Goal: Information Seeking & Learning: Learn about a topic

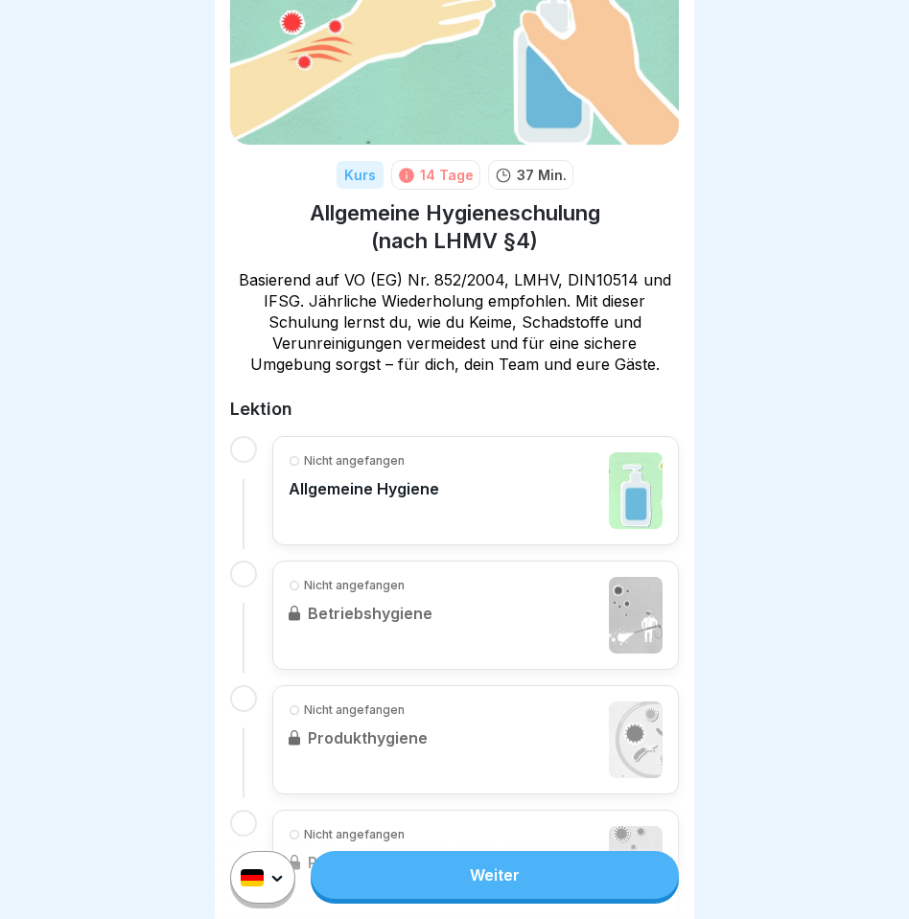
scroll to position [130, 0]
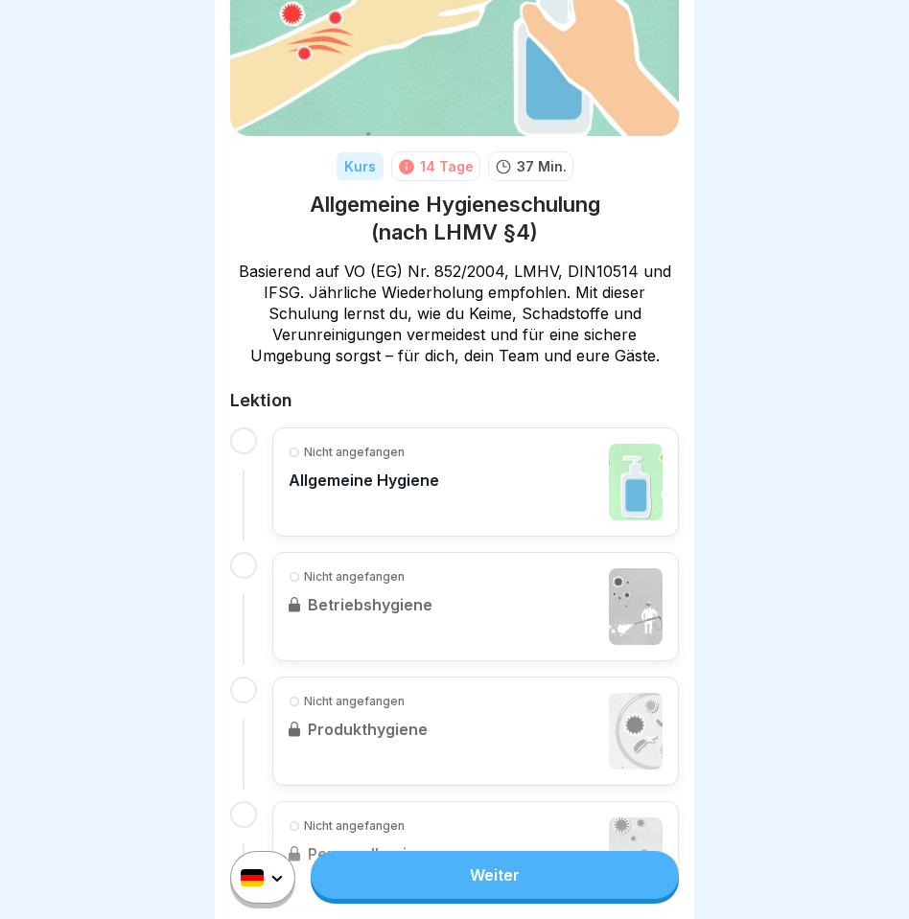
click at [404, 429] on div "Nicht angefangen Allgemeine Hygiene" at bounding box center [475, 481] width 406 height 109
click at [431, 882] on link "Weiter" at bounding box center [495, 875] width 368 height 48
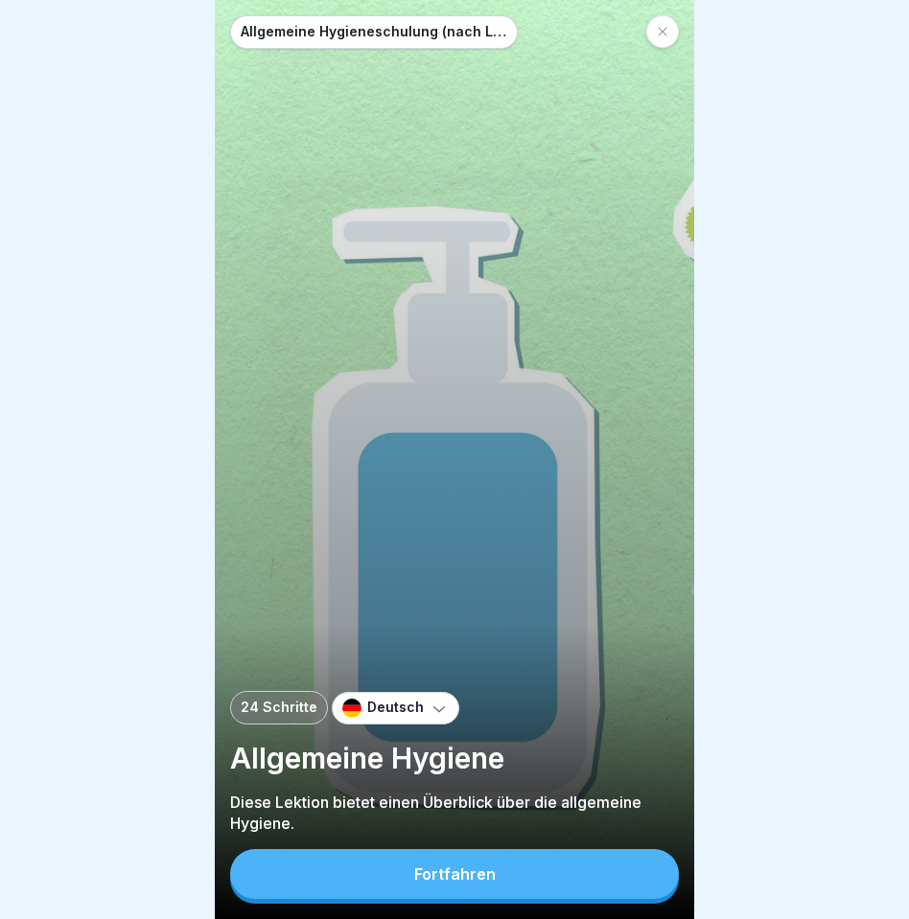
click at [427, 892] on button "Fortfahren" at bounding box center [454, 874] width 449 height 50
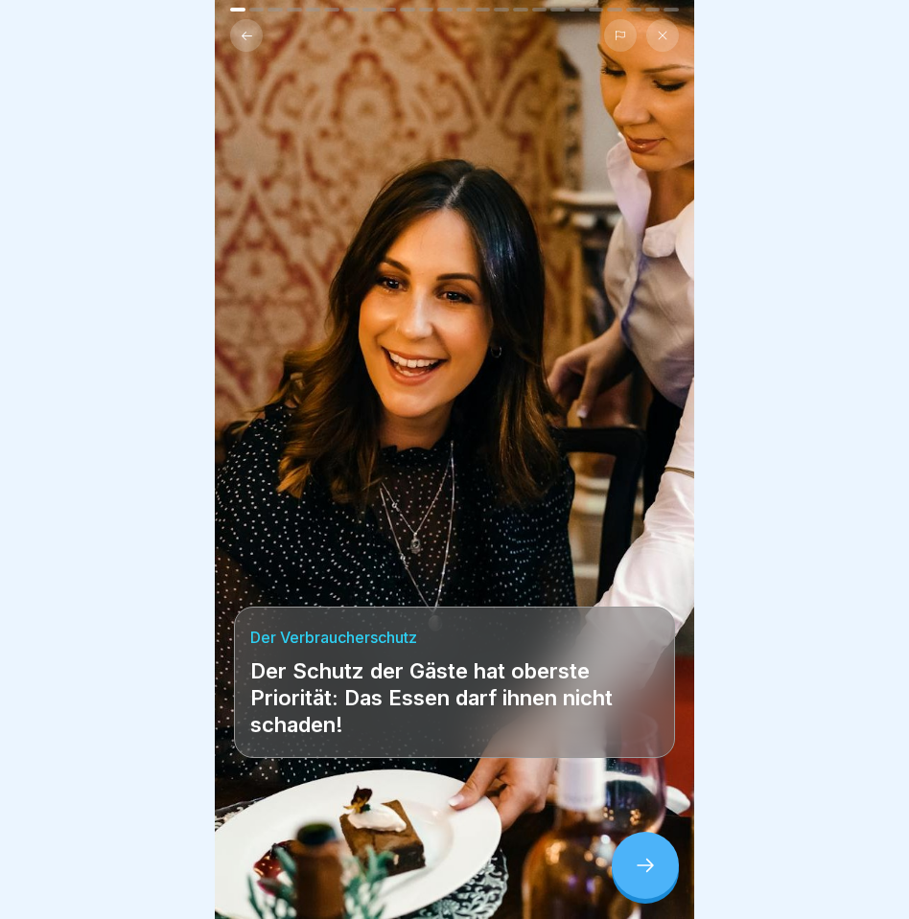
click at [630, 841] on div at bounding box center [645, 865] width 67 height 67
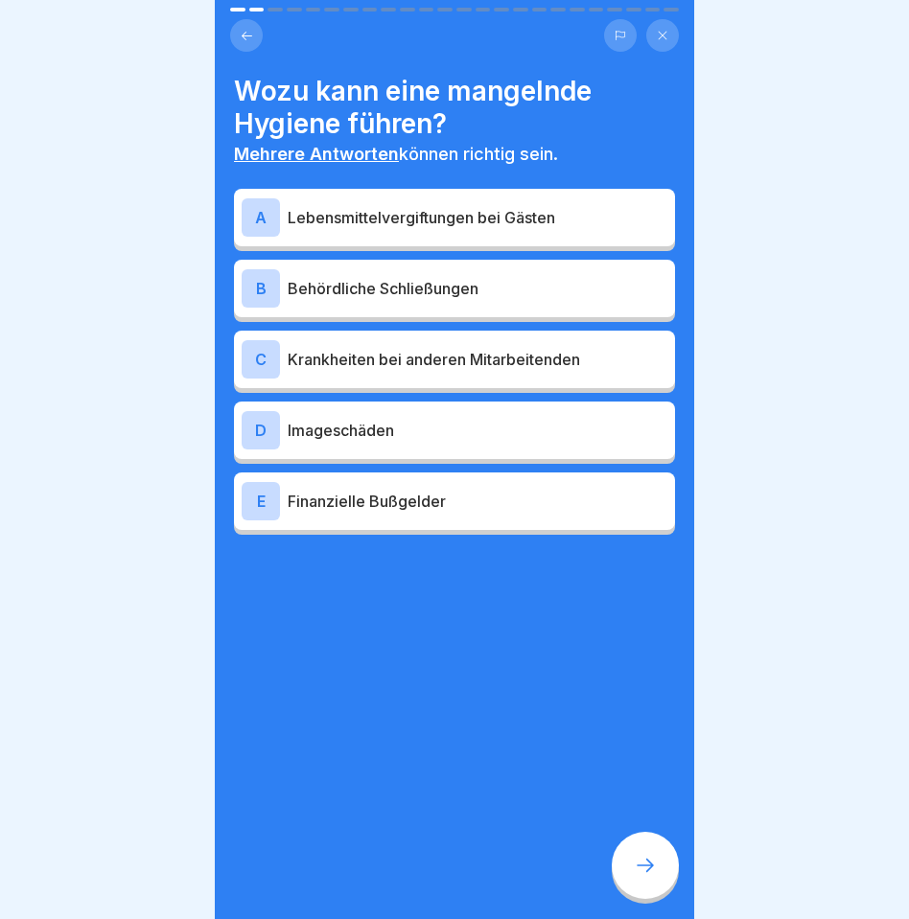
click at [254, 35] on button at bounding box center [246, 35] width 33 height 33
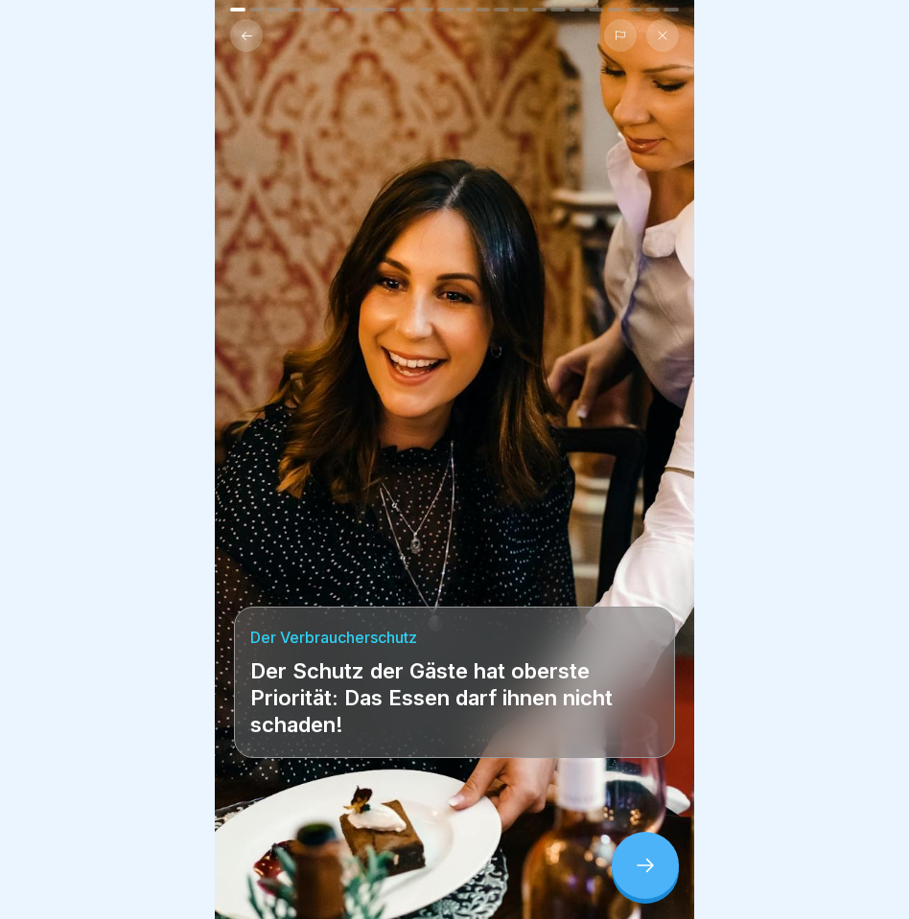
click at [255, 58] on div "Der Verbraucherschutz Der Schutz der Gäste hat oberste Priorität: Das Essen dar…" at bounding box center [454, 459] width 479 height 919
click at [254, 53] on div "Der Verbraucherschutz Der Schutz der Gäste hat oberste Priorität: Das Essen dar…" at bounding box center [454, 459] width 479 height 919
click at [253, 47] on button at bounding box center [246, 35] width 33 height 33
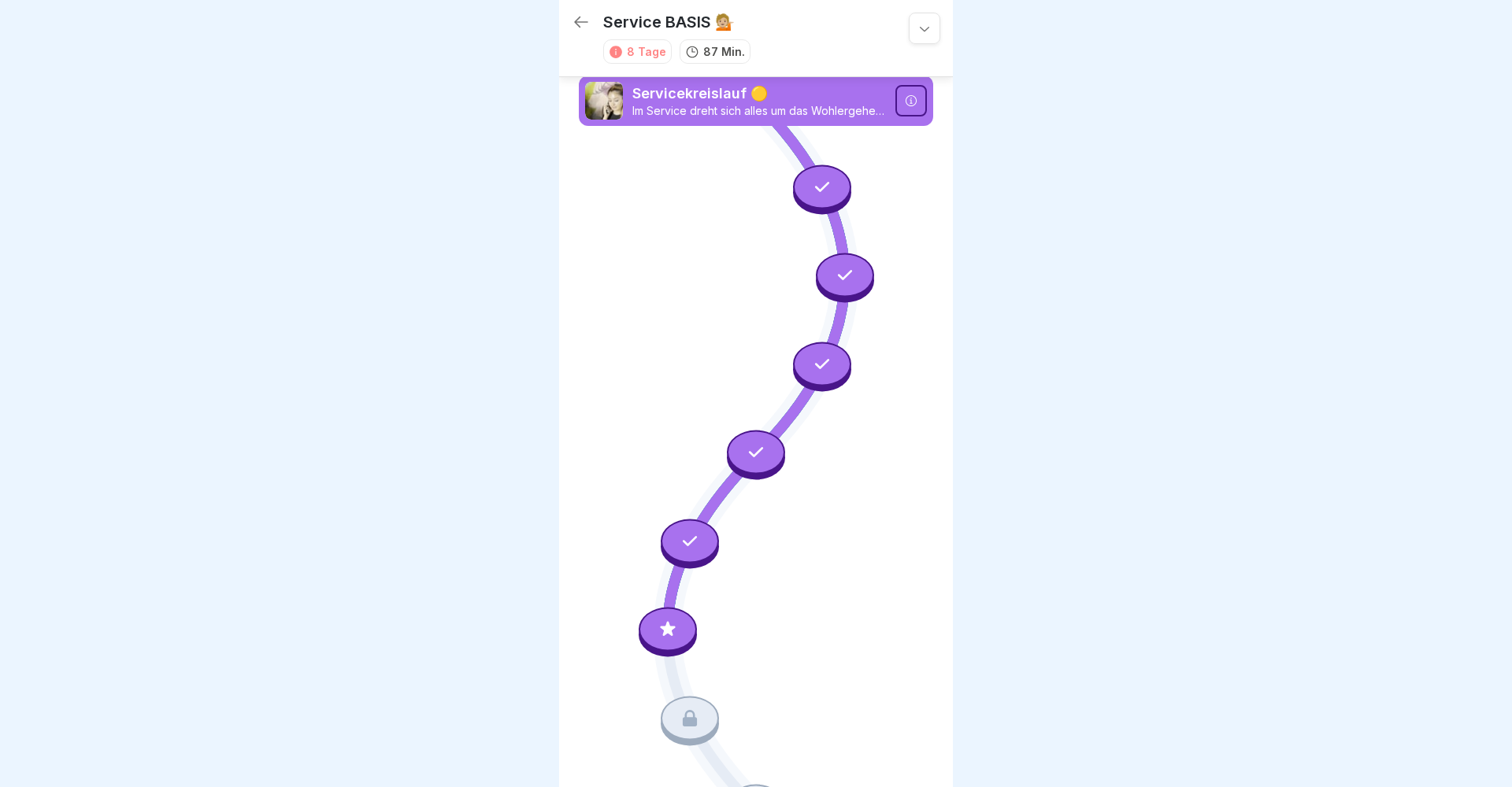
scroll to position [239, 0]
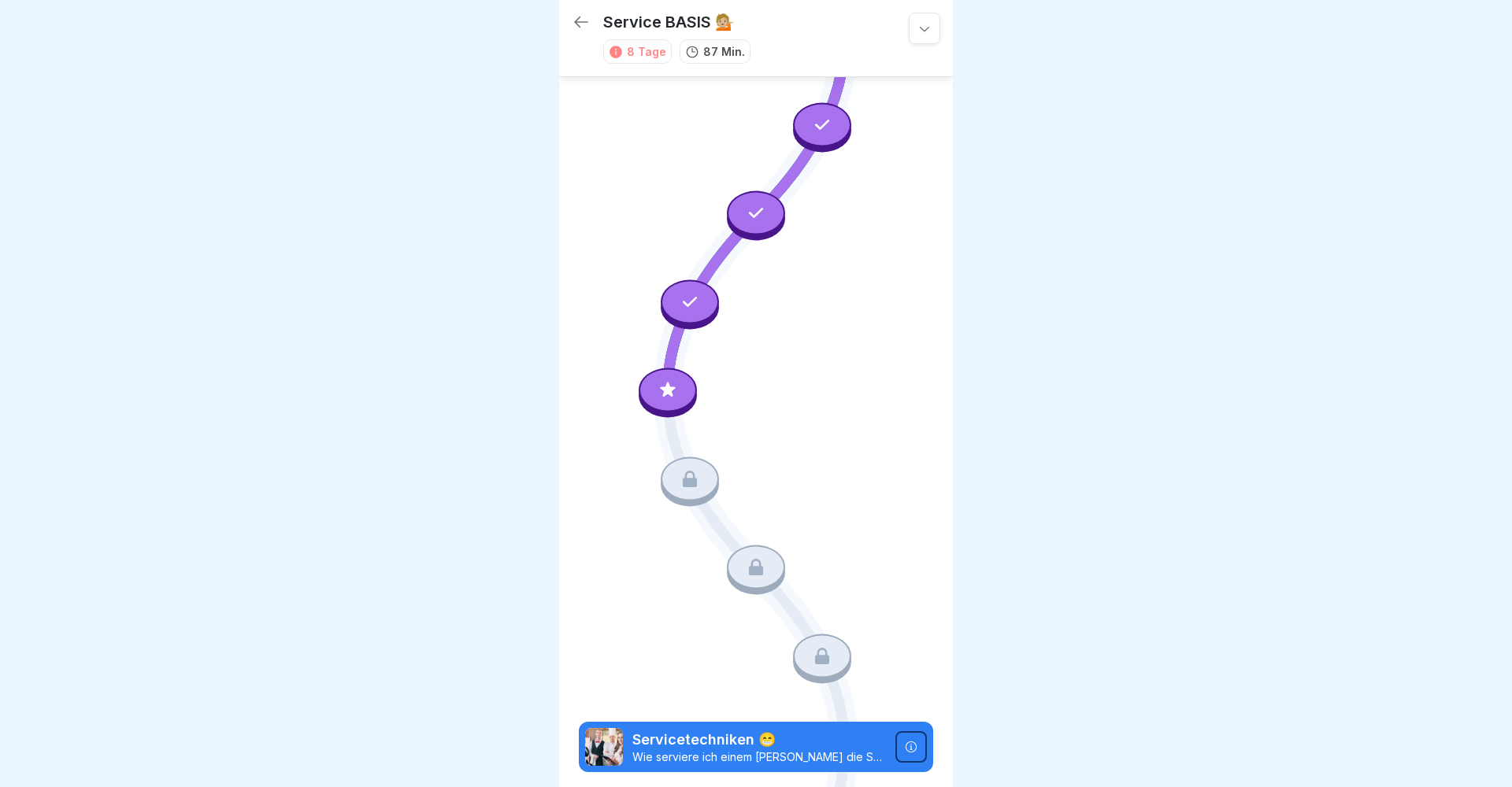
click at [663, 399] on icon at bounding box center [667, 390] width 21 height 21
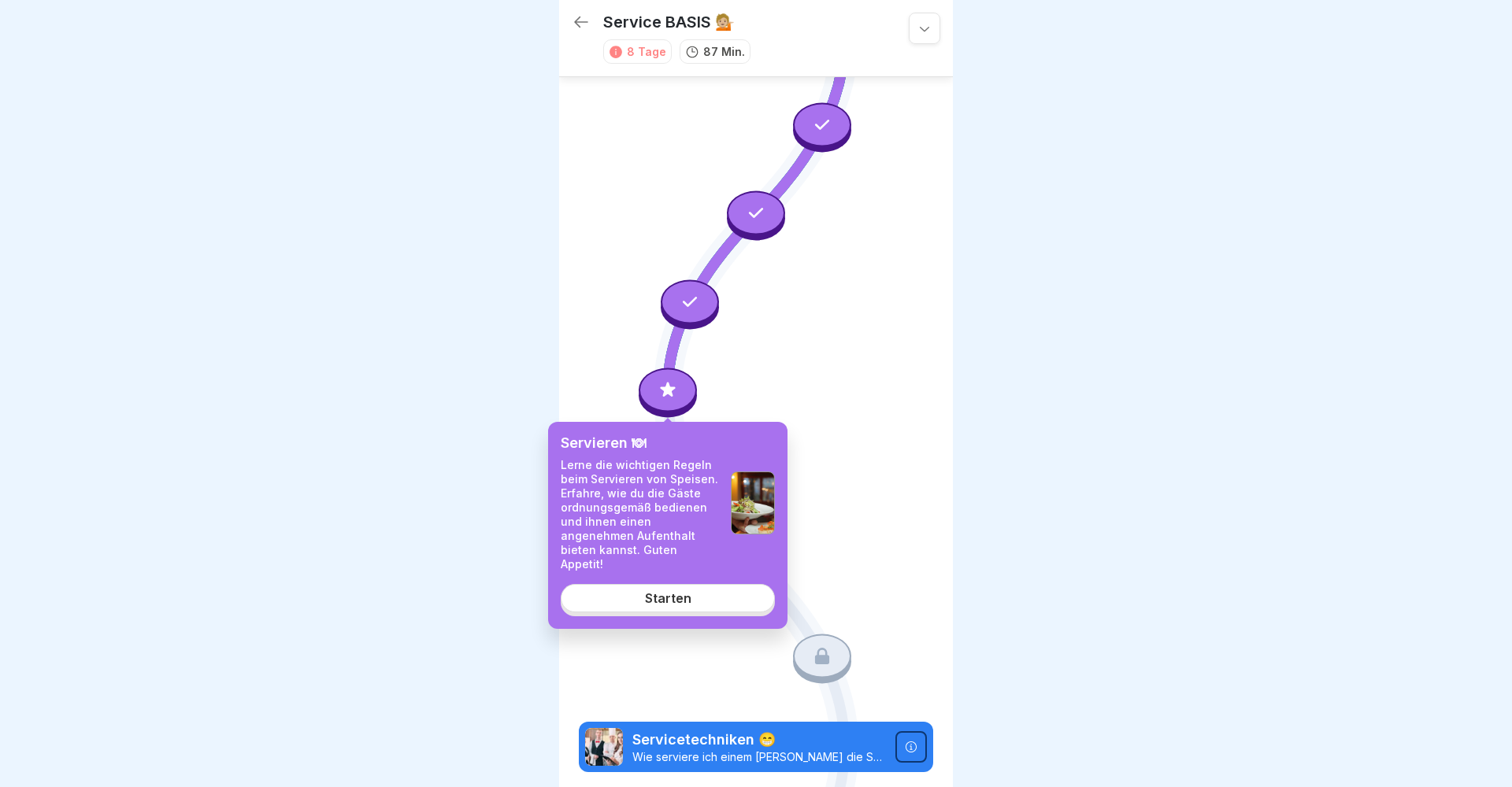
click at [685, 601] on div "Servieren 🍽 Lerne die wichtigen Regeln beim Servieren von Speisen. Erfahre, wie…" at bounding box center [667, 526] width 239 height 207
click at [684, 593] on link "Starten" at bounding box center [667, 598] width 214 height 29
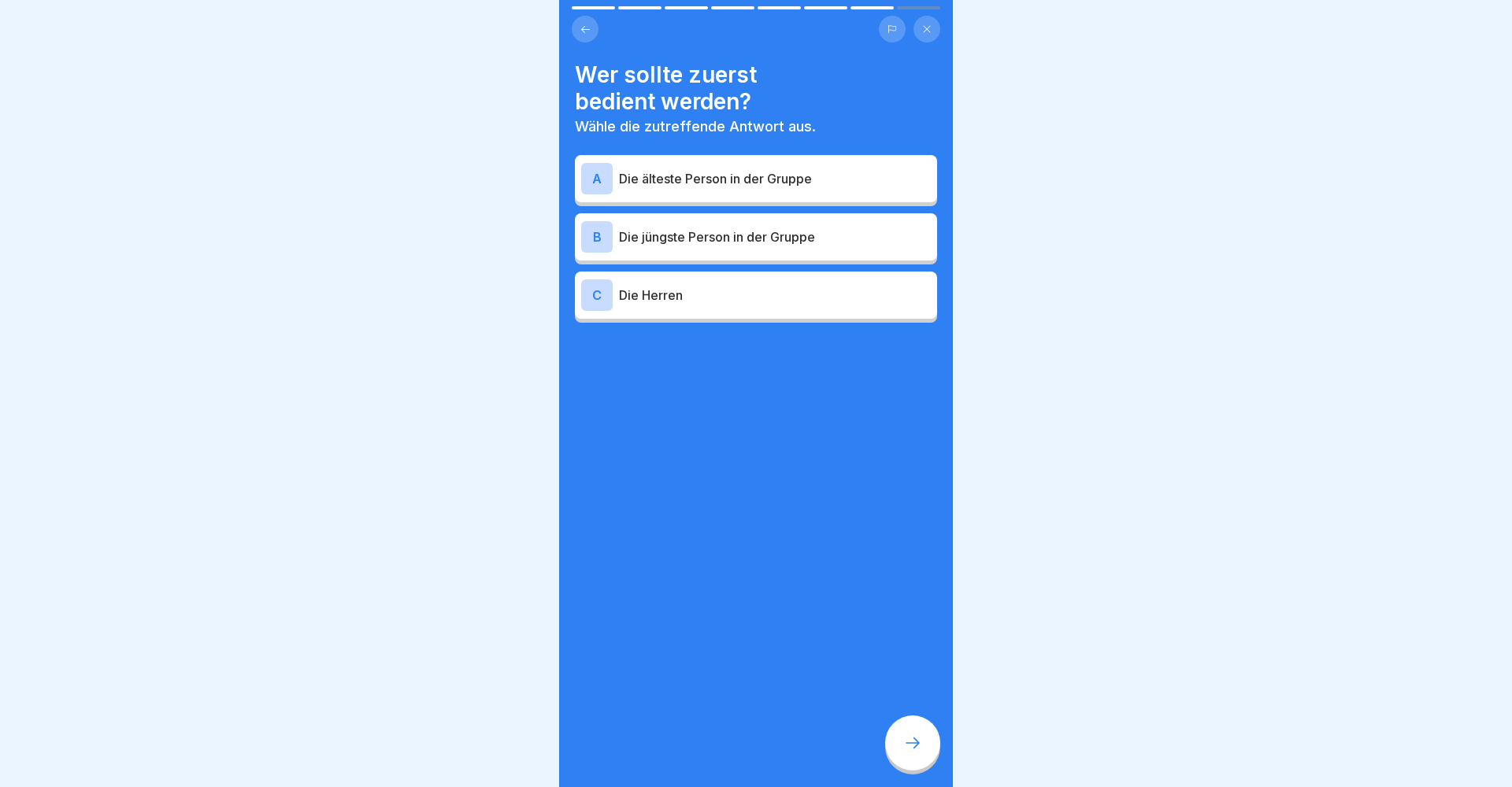
click at [732, 199] on div "A Die älteste Person in der Gruppe" at bounding box center [756, 179] width 362 height 48
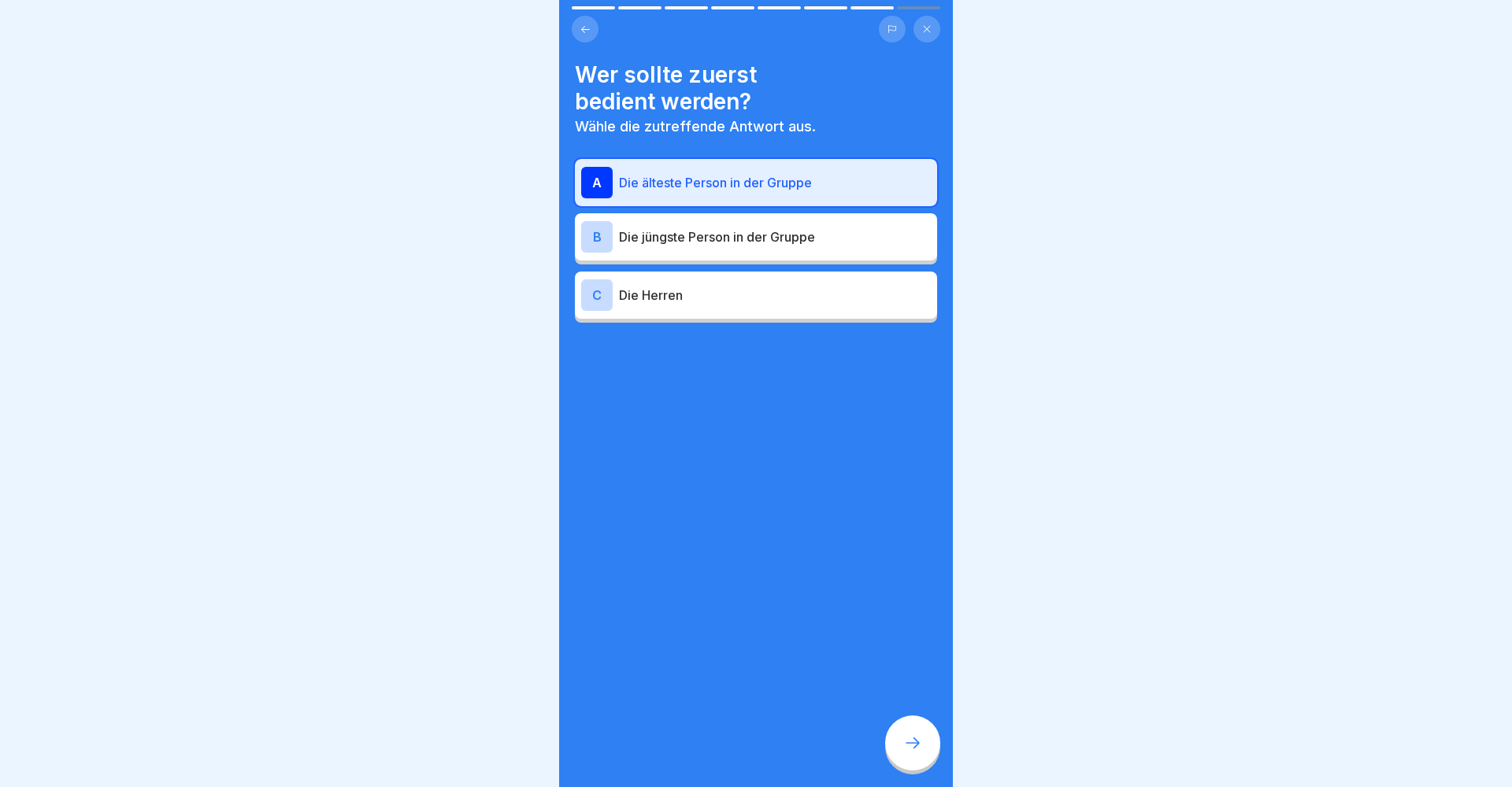
click at [948, 754] on div "Wer sollte zuerst bedient werden? Wähle die zutreffende Antwort aus. A Die älte…" at bounding box center [756, 394] width 394 height 787
click at [938, 748] on div at bounding box center [912, 743] width 55 height 55
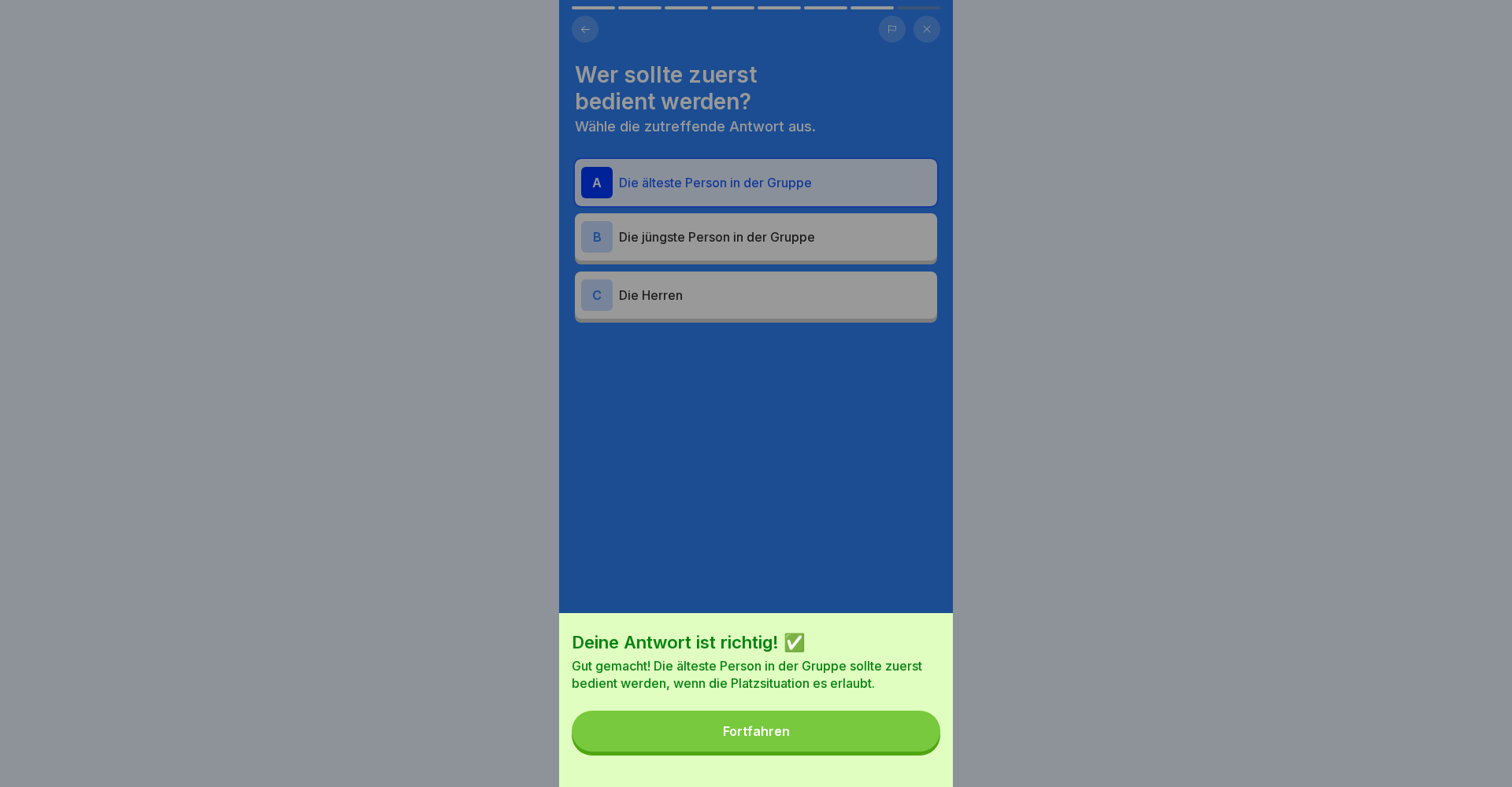
click at [791, 743] on button "Fortfahren" at bounding box center [756, 731] width 369 height 41
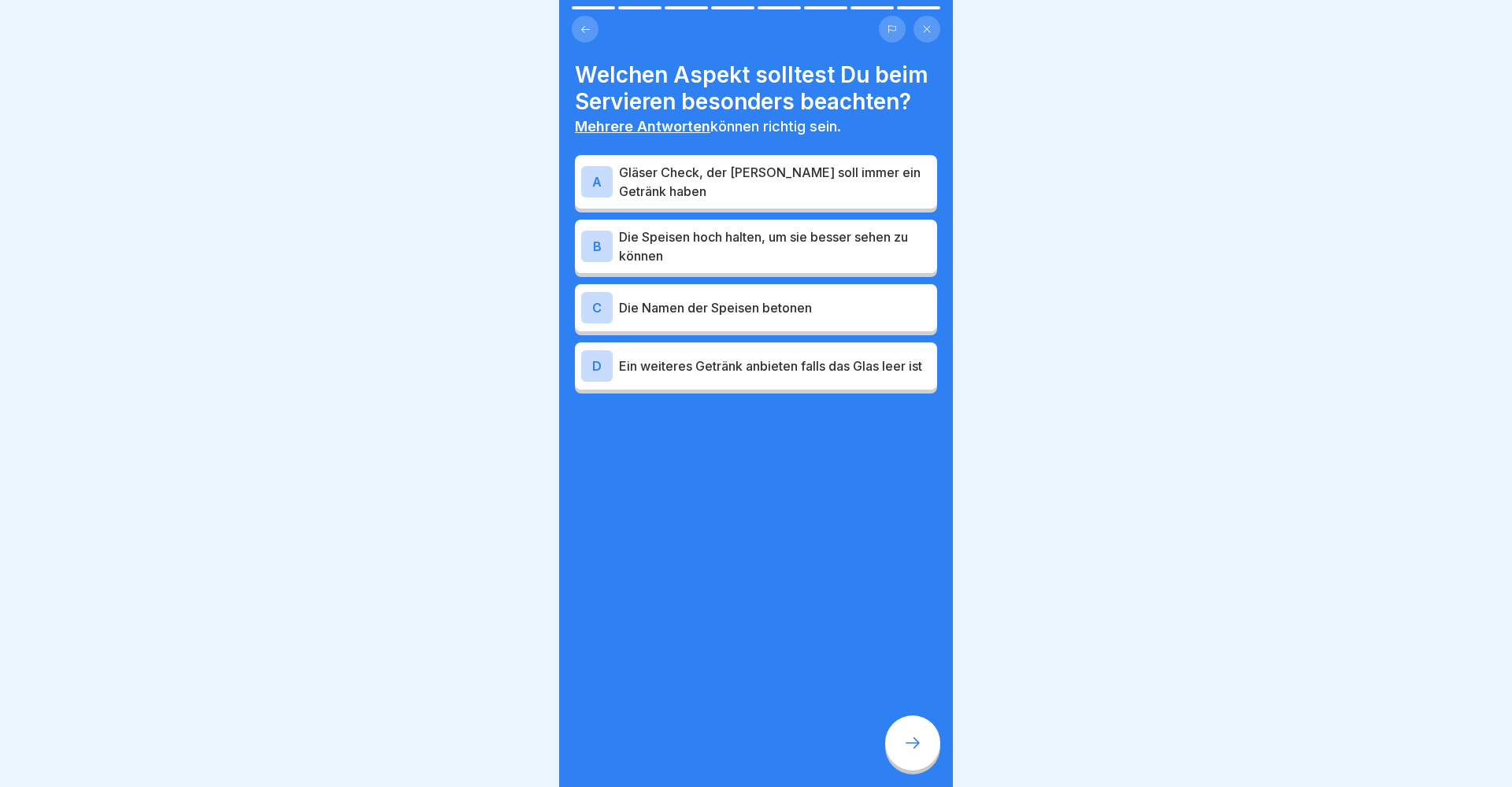
click at [728, 184] on p "Gläser Check, der Gast soll immer ein Getränk haben" at bounding box center [775, 182] width 312 height 38
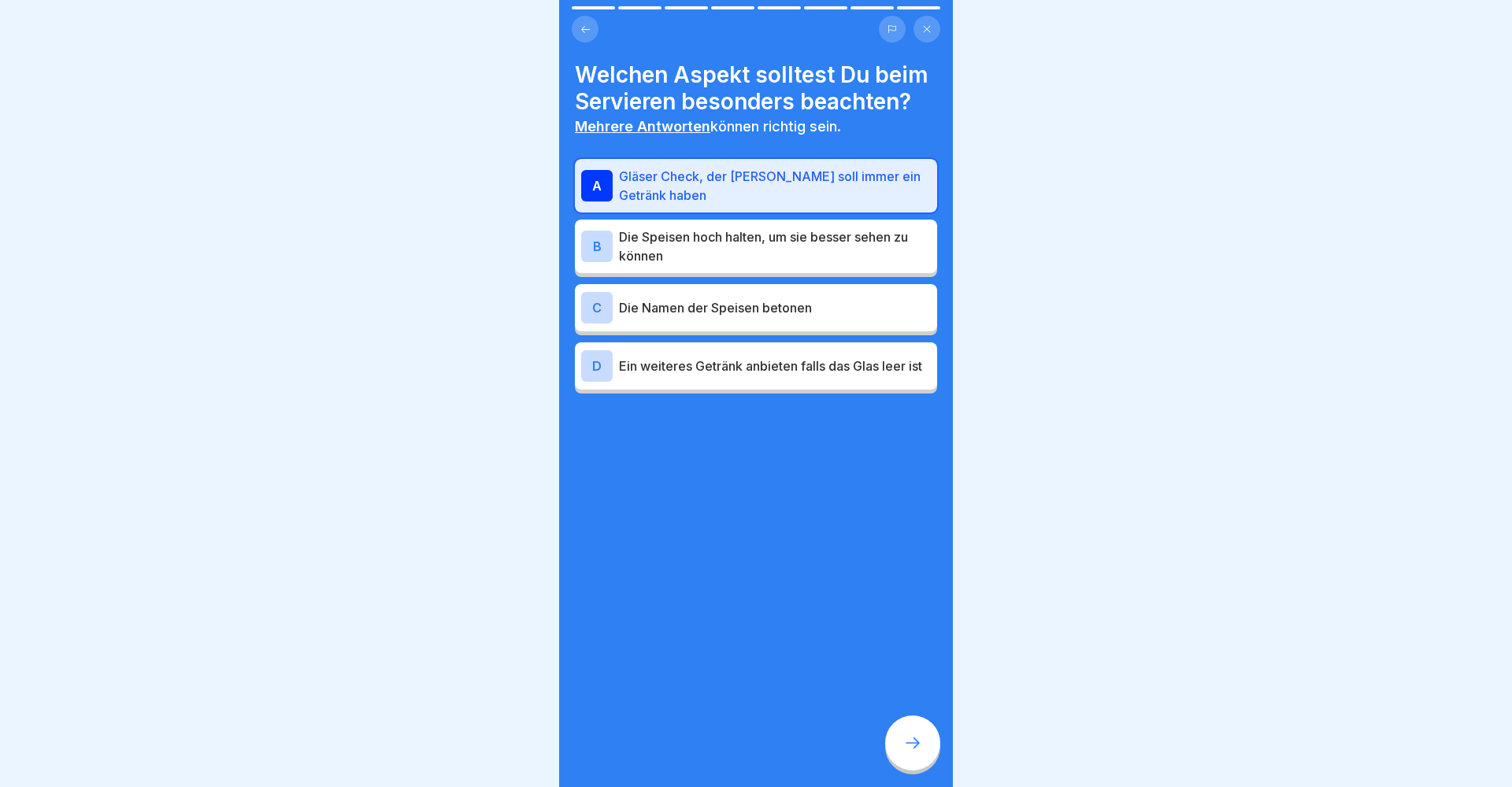
click at [728, 223] on div "B Die Speisen hoch halten, um sie besser sehen zu können" at bounding box center [756, 246] width 362 height 53
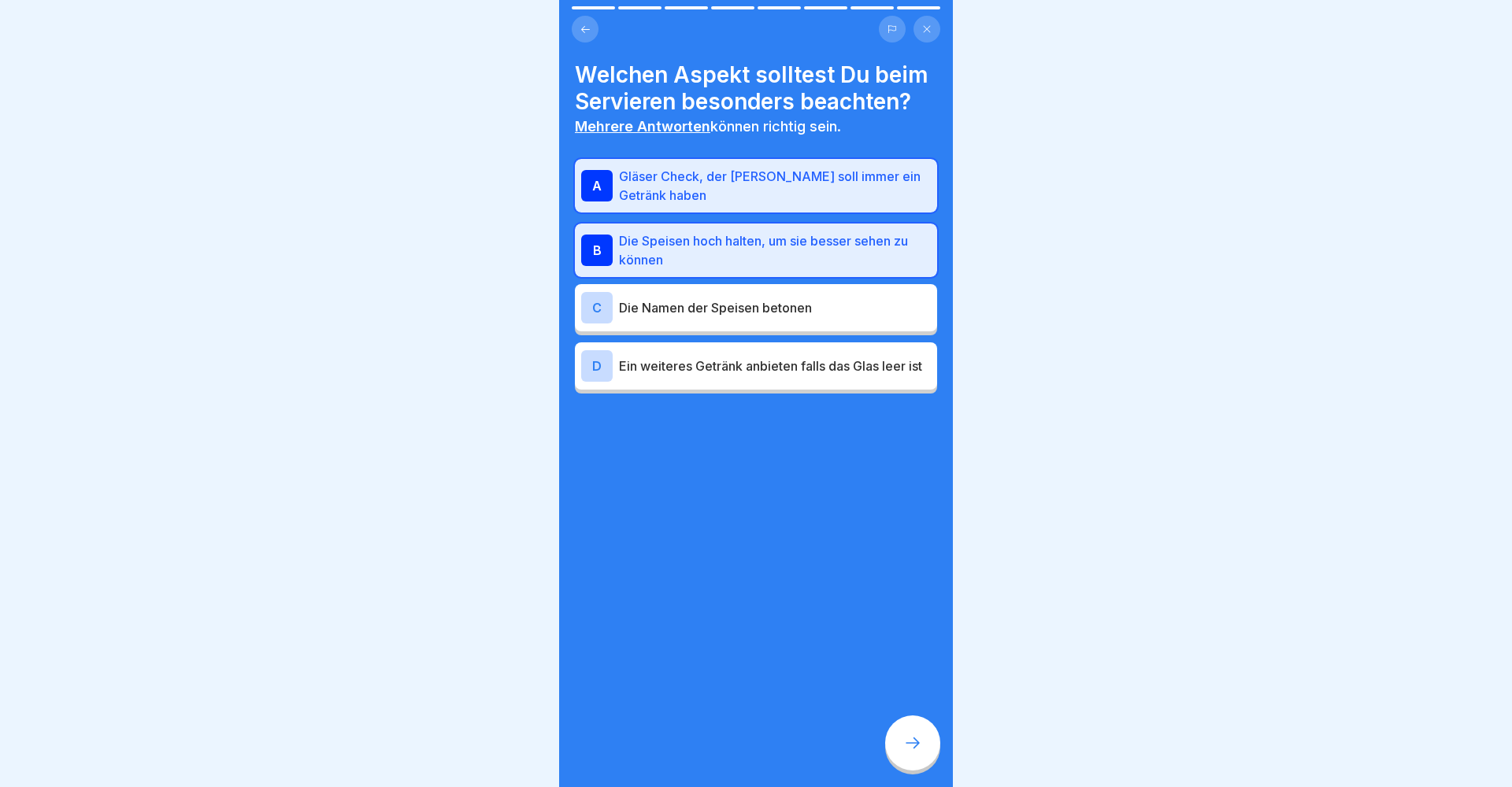
click at [719, 282] on div "A Gläser Check, der Gast soll immer ein Getränk haben B Die Speisen hoch halten…" at bounding box center [756, 277] width 362 height 235
click at [706, 341] on div "A Gläser Check, der Gast soll immer ein Getränk haben B Die Speisen hoch halten…" at bounding box center [756, 277] width 362 height 235
click at [706, 324] on div "C Die Namen der Speisen betonen" at bounding box center [756, 308] width 362 height 48
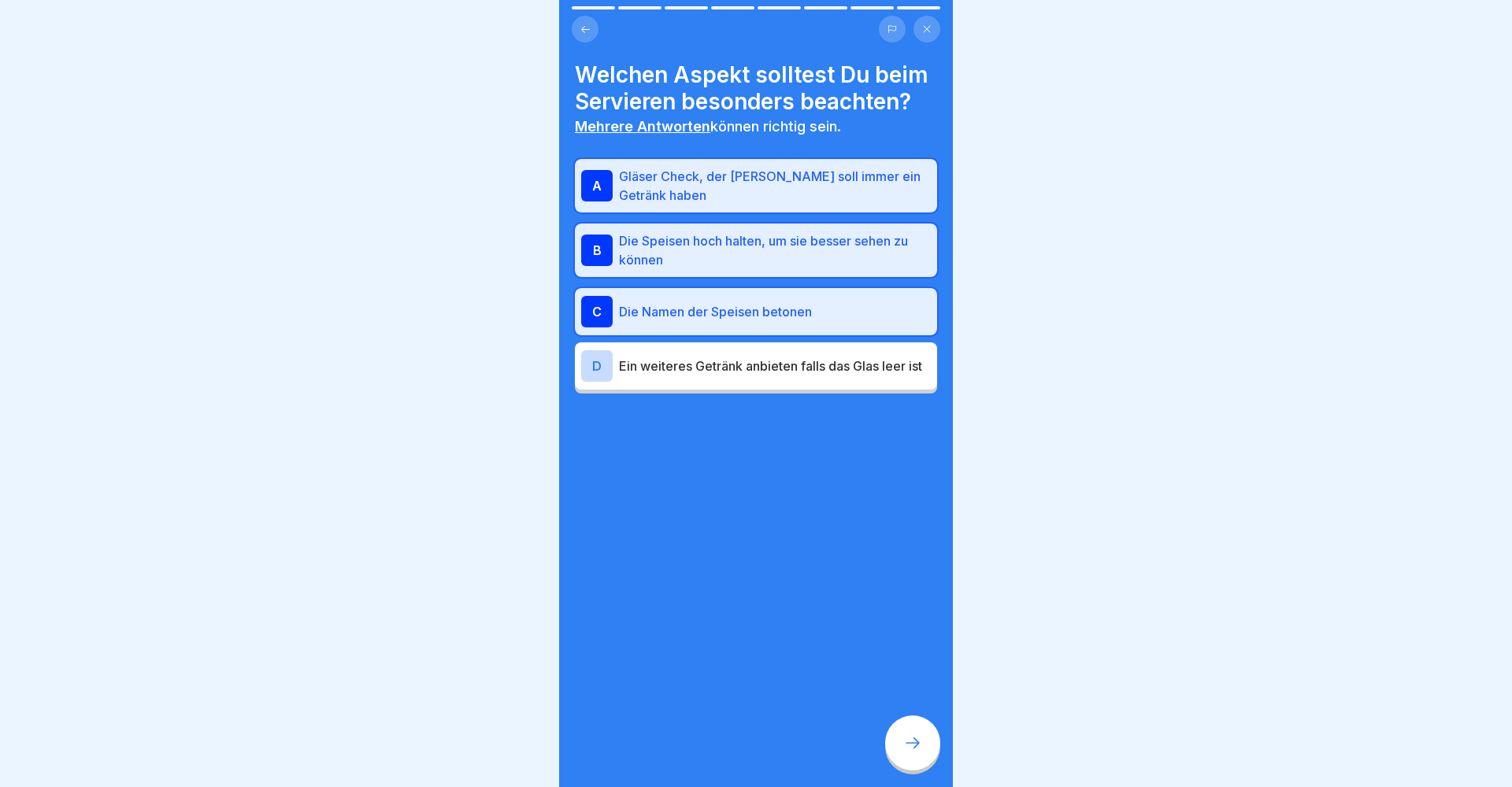
click at [702, 351] on div "D Ein weiteres Getränk anbieten falls das Glas leer ist" at bounding box center [756, 366] width 350 height 31
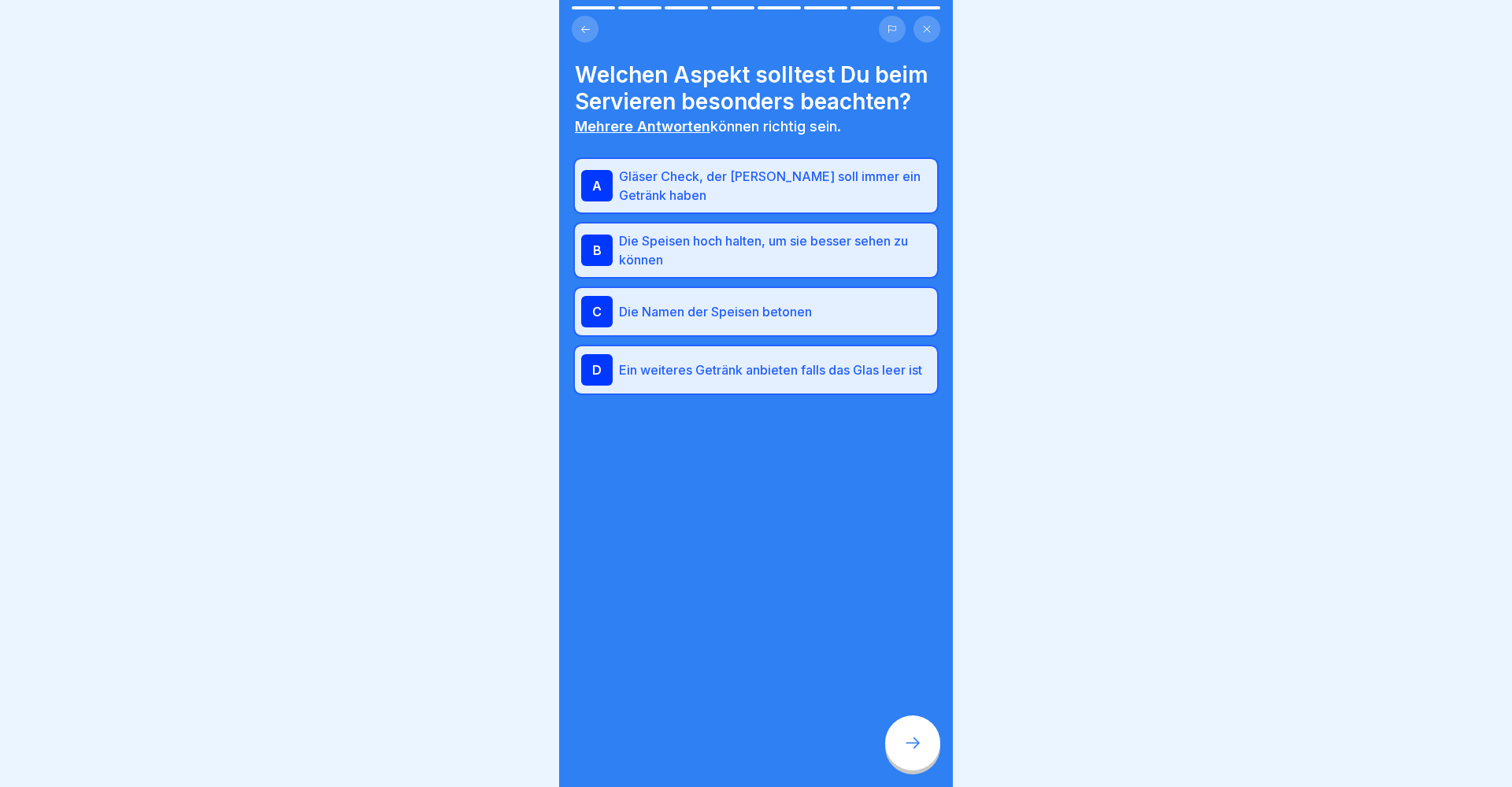
click at [707, 219] on div "A Gläser Check, der Gast soll immer ein Getränk haben B Die Speisen hoch halten…" at bounding box center [756, 277] width 362 height 235
click at [707, 232] on p "Die Speisen hoch halten, um sie besser sehen zu können" at bounding box center [775, 251] width 312 height 38
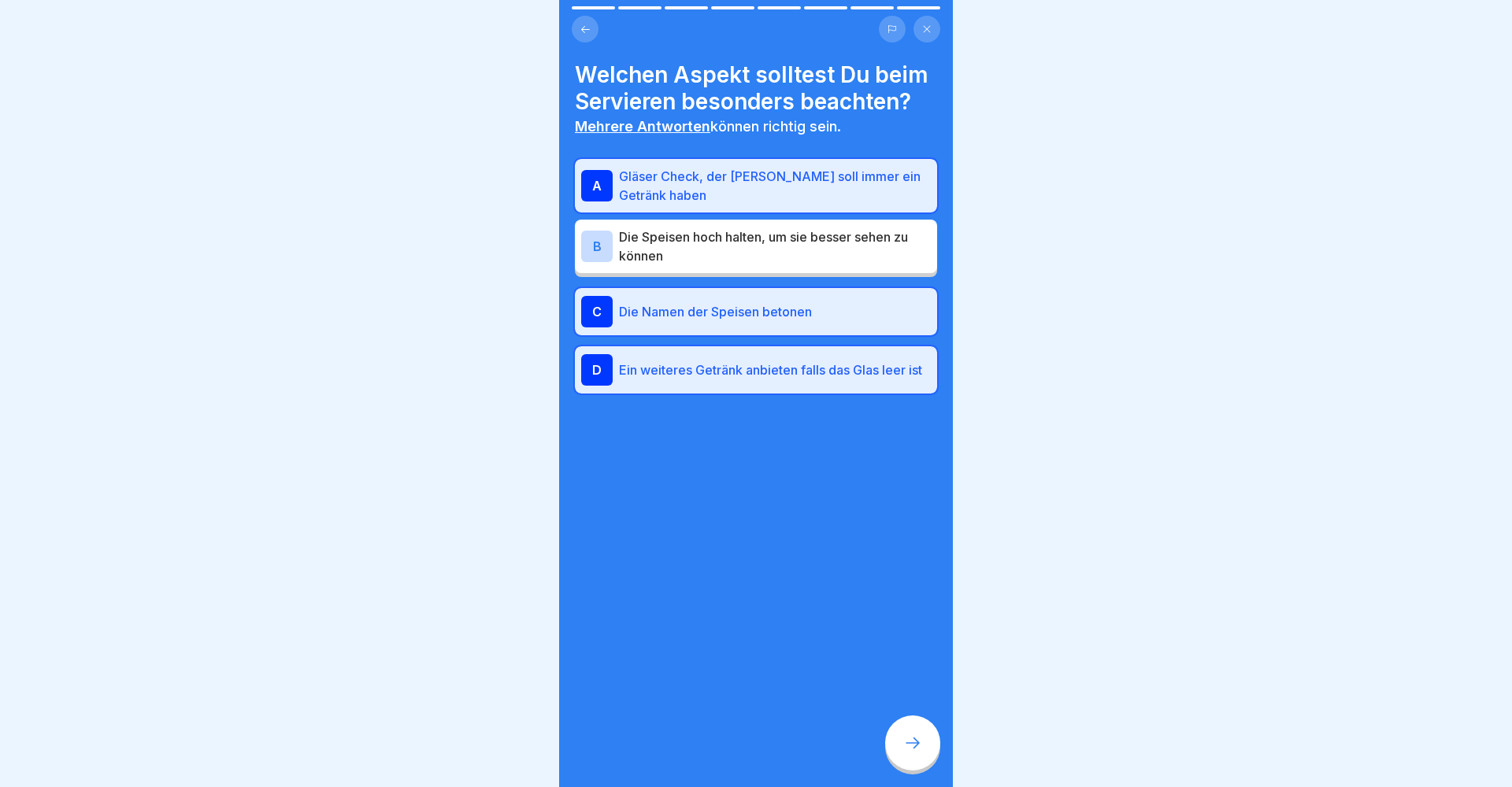
click at [897, 739] on div at bounding box center [912, 743] width 55 height 55
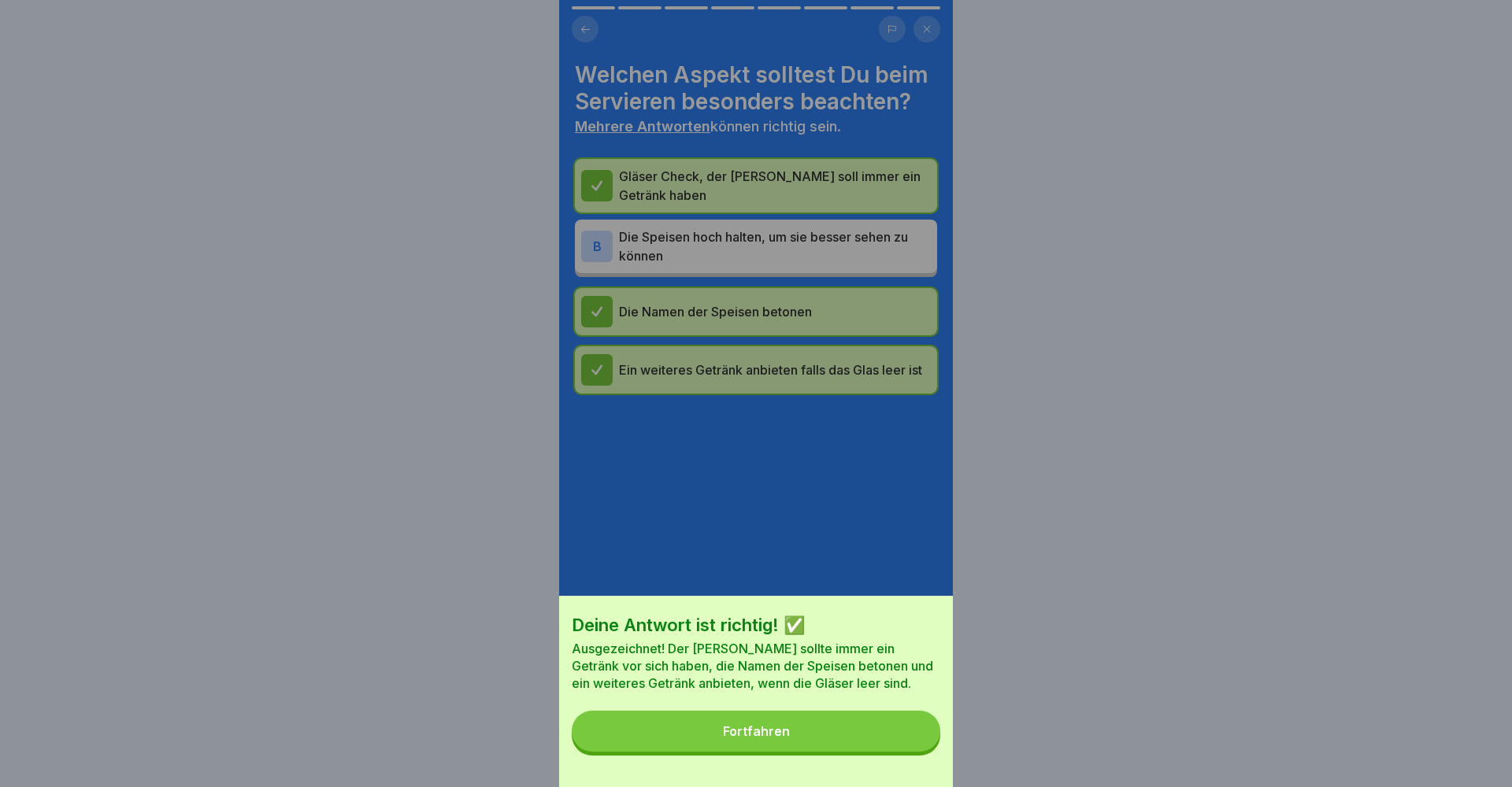
click at [735, 726] on div "Fortfahren" at bounding box center [756, 731] width 67 height 14
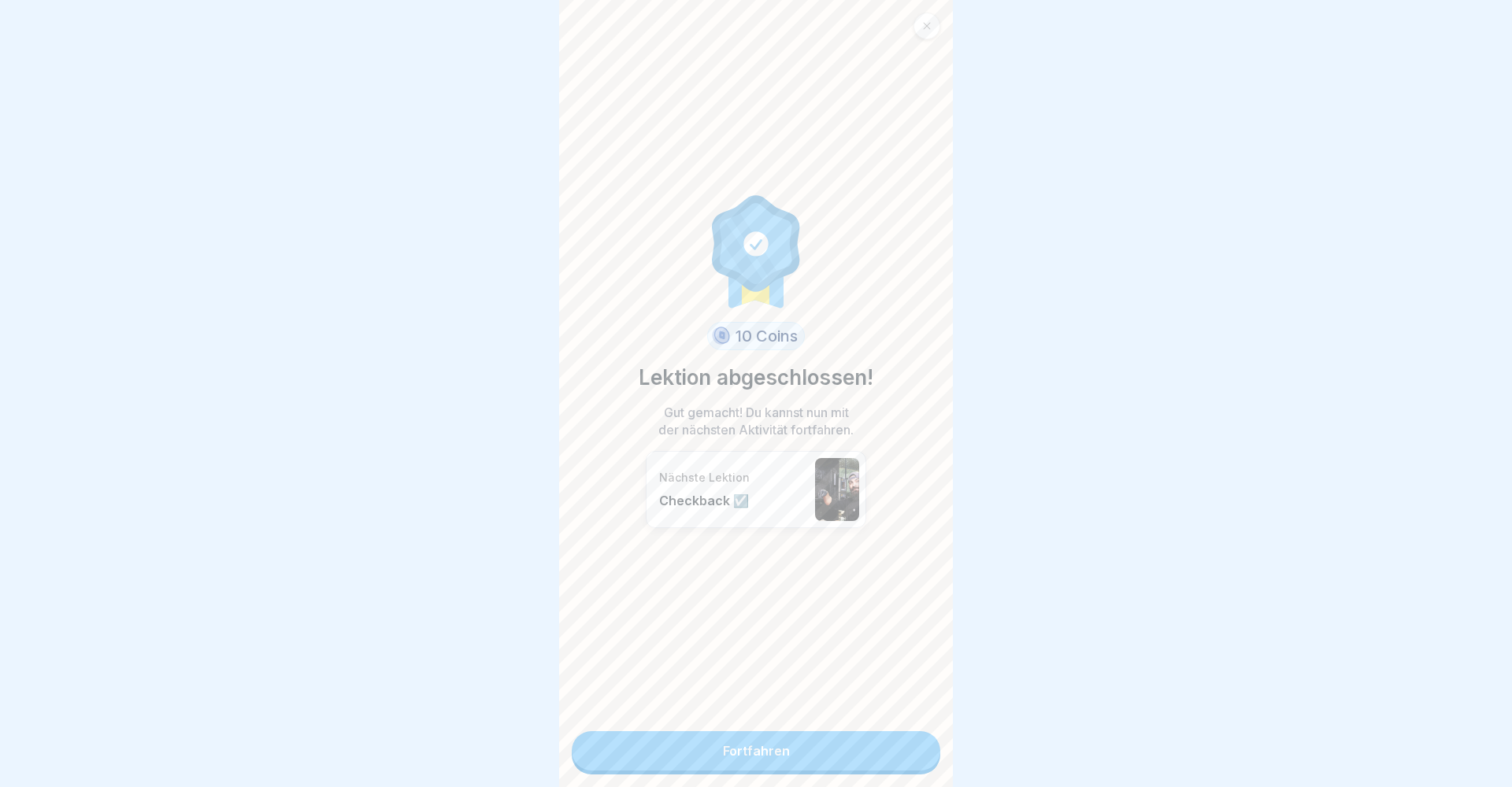
click at [726, 787] on div "10 Coins Lektion abgeschlossen! Gut gemacht! Du kannst nun mit der nächsten Akt…" at bounding box center [756, 394] width 394 height 787
click at [726, 753] on link "Fortfahren" at bounding box center [756, 751] width 369 height 39
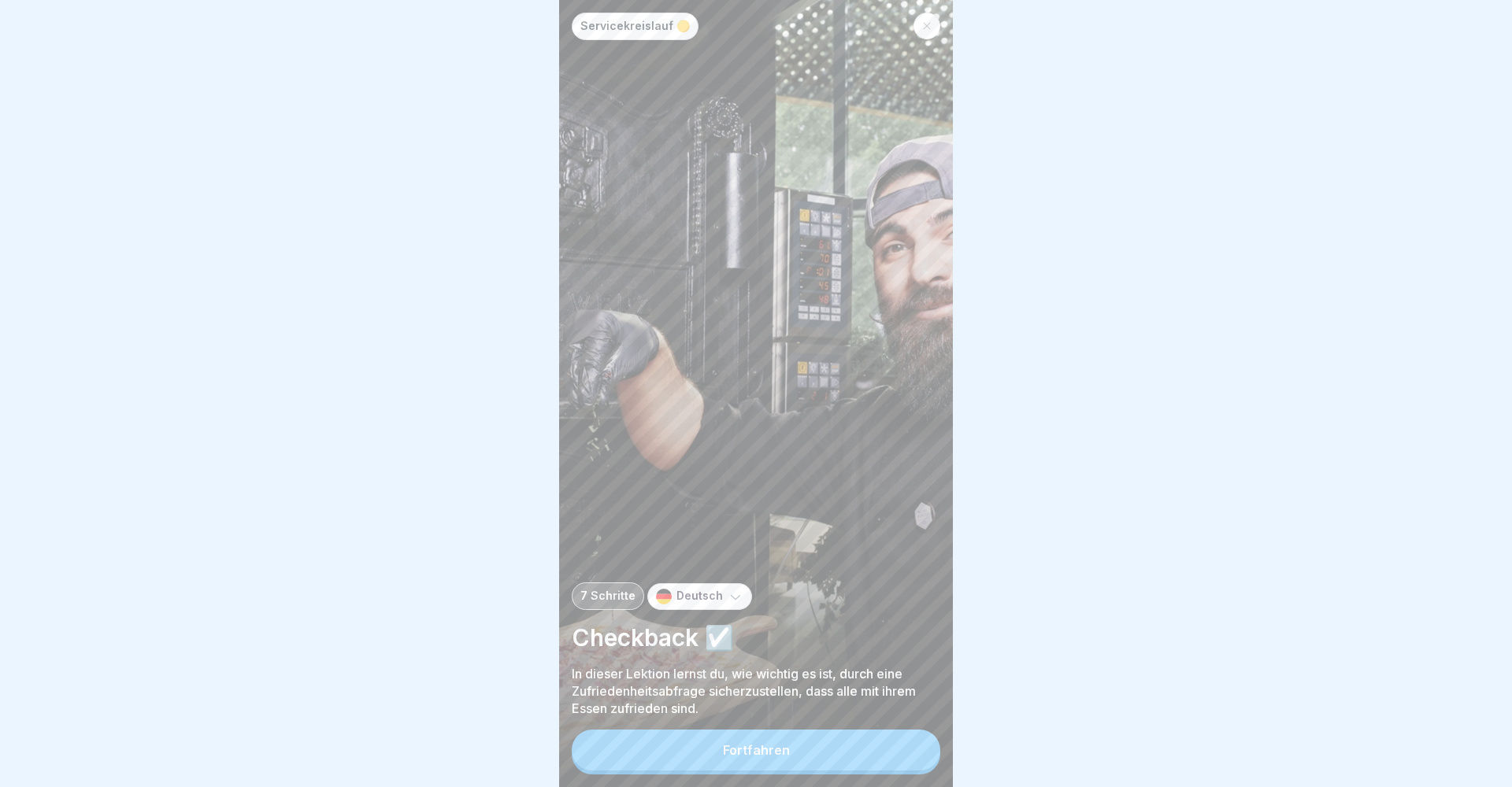
click at [719, 734] on button "Fortfahren" at bounding box center [756, 750] width 369 height 41
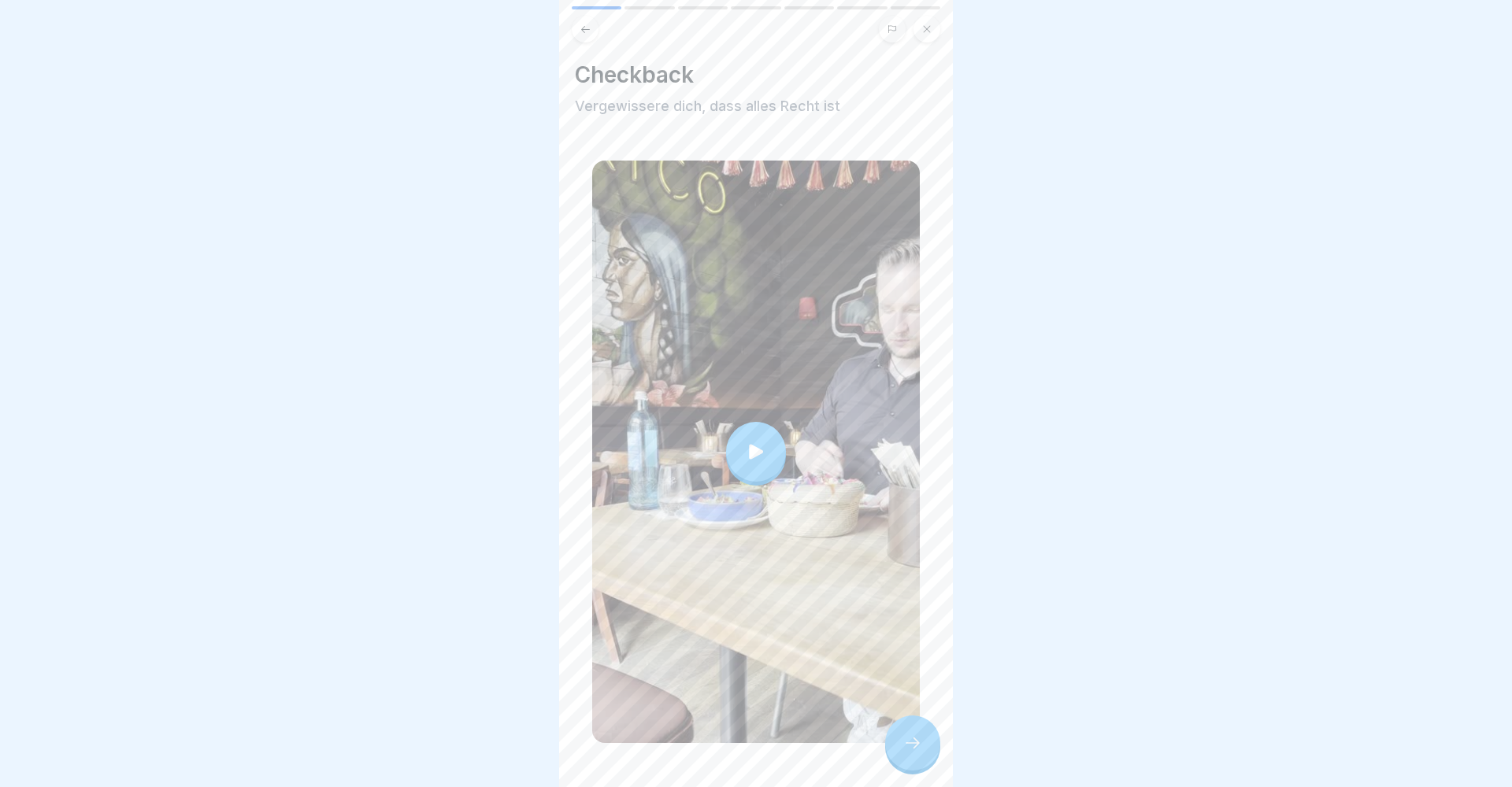
click at [892, 735] on div at bounding box center [912, 743] width 55 height 55
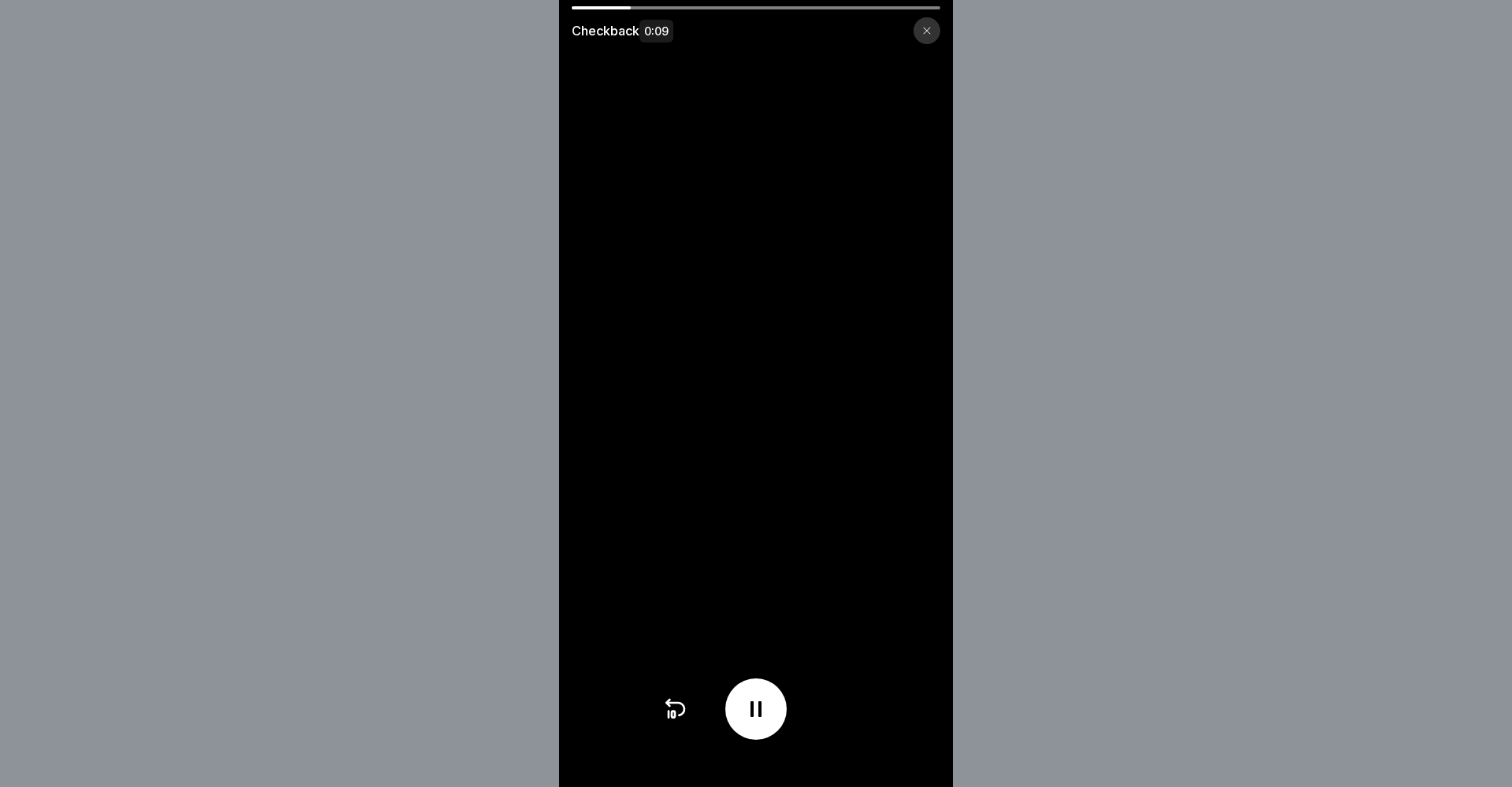
click at [922, 28] on icon at bounding box center [927, 31] width 10 height 10
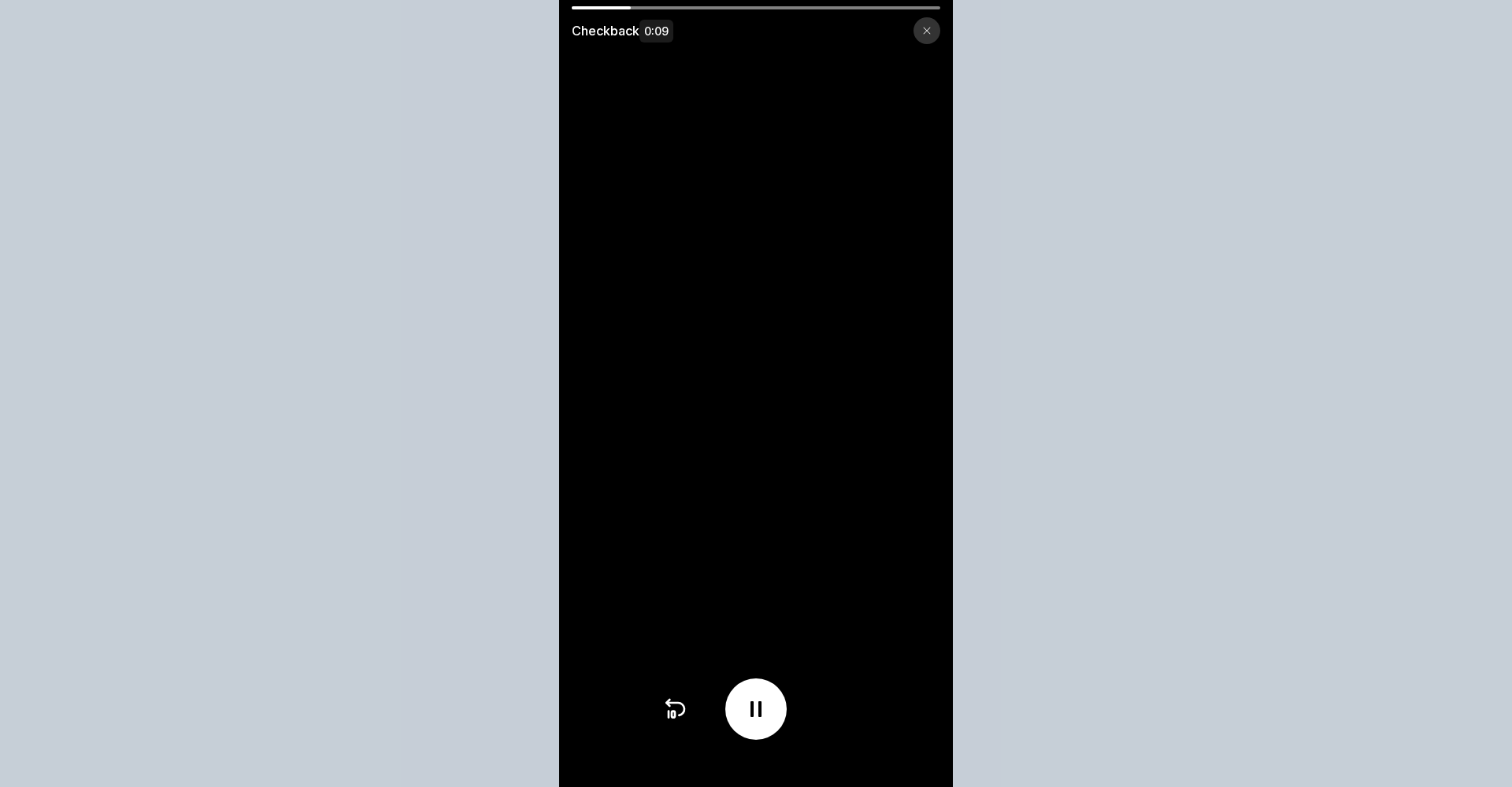
click at [922, 28] on icon at bounding box center [927, 31] width 10 height 10
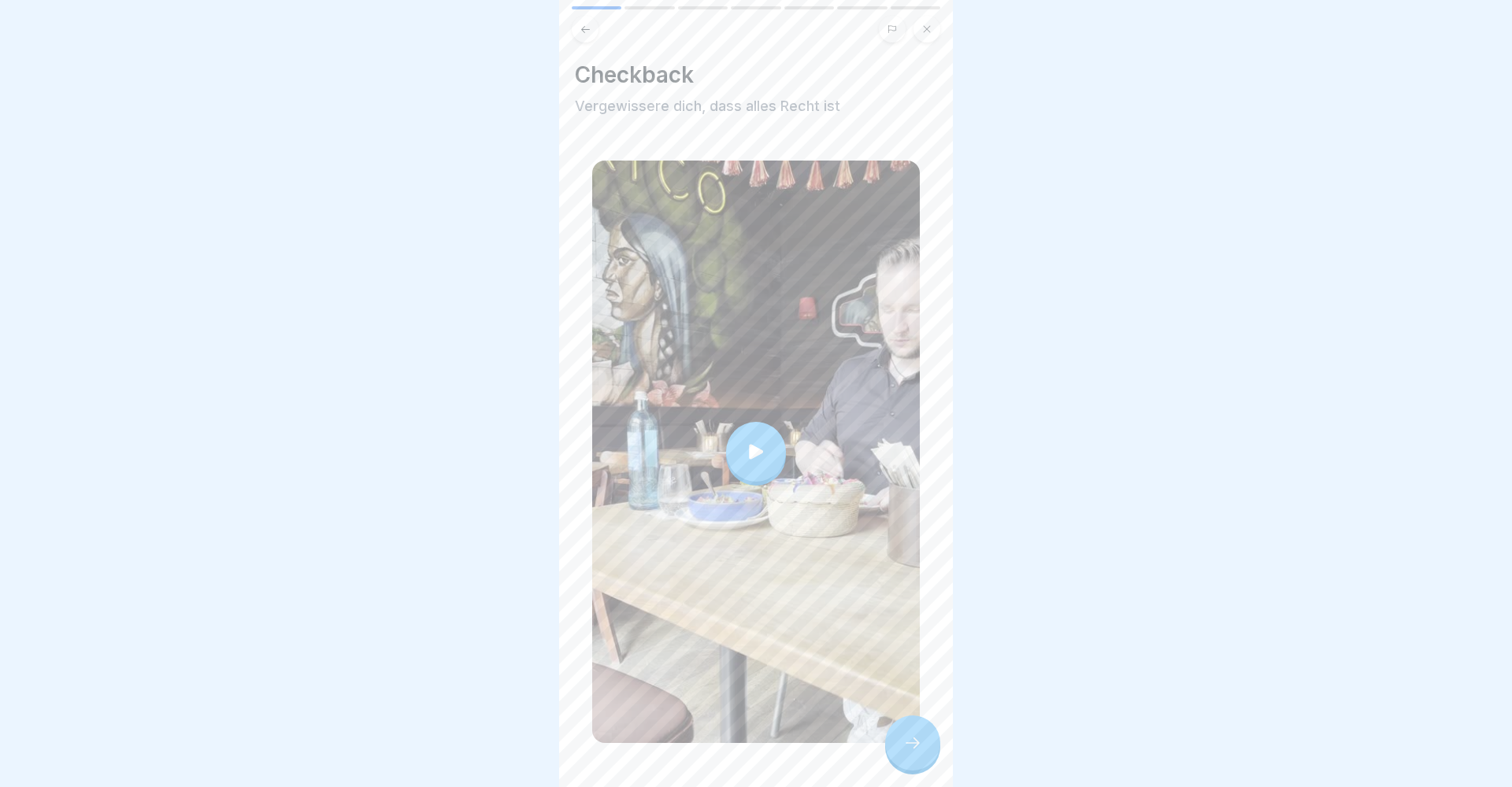
click at [579, 24] on icon at bounding box center [585, 30] width 12 height 12
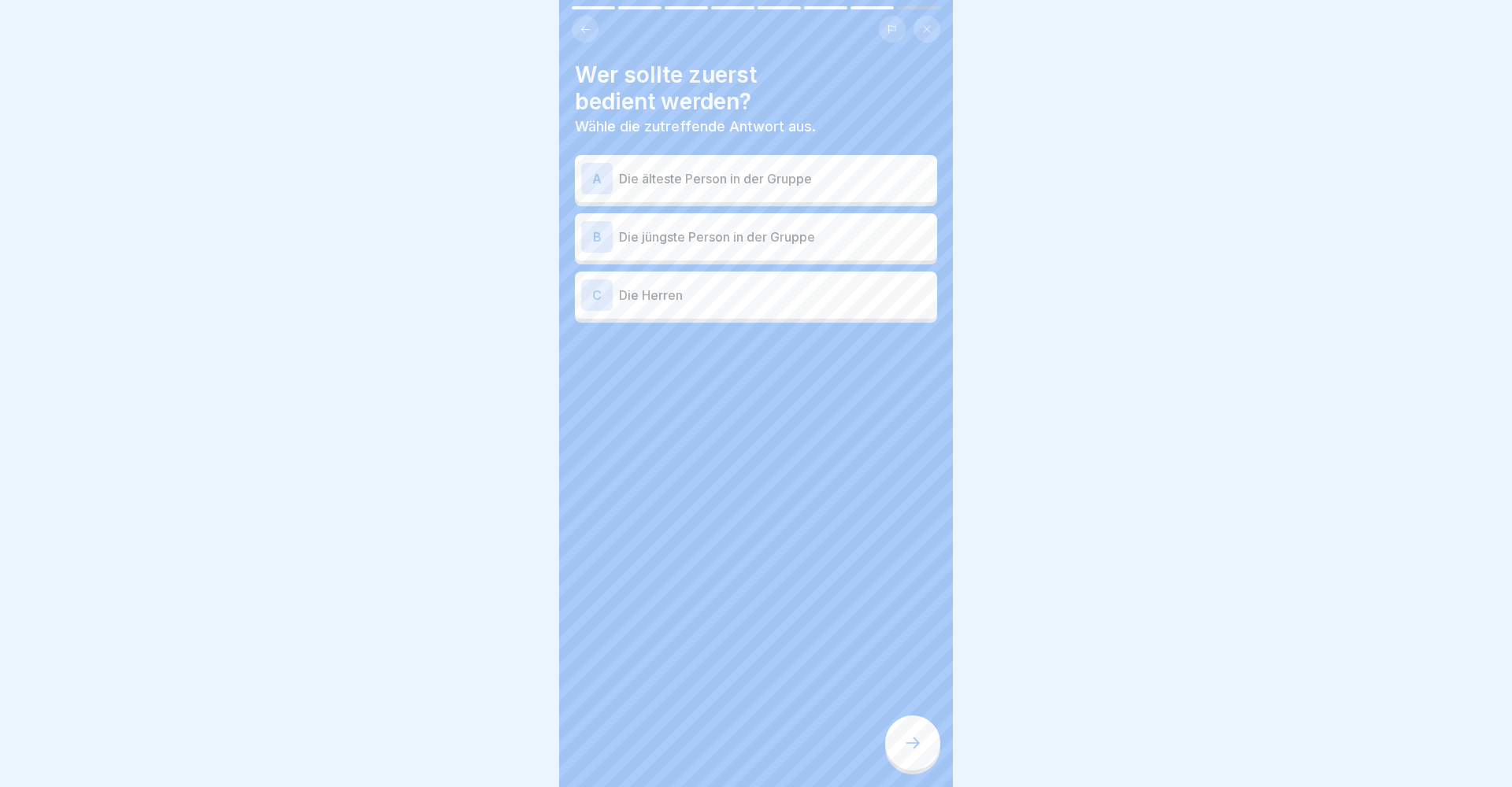
click at [584, 25] on icon at bounding box center [585, 30] width 12 height 12
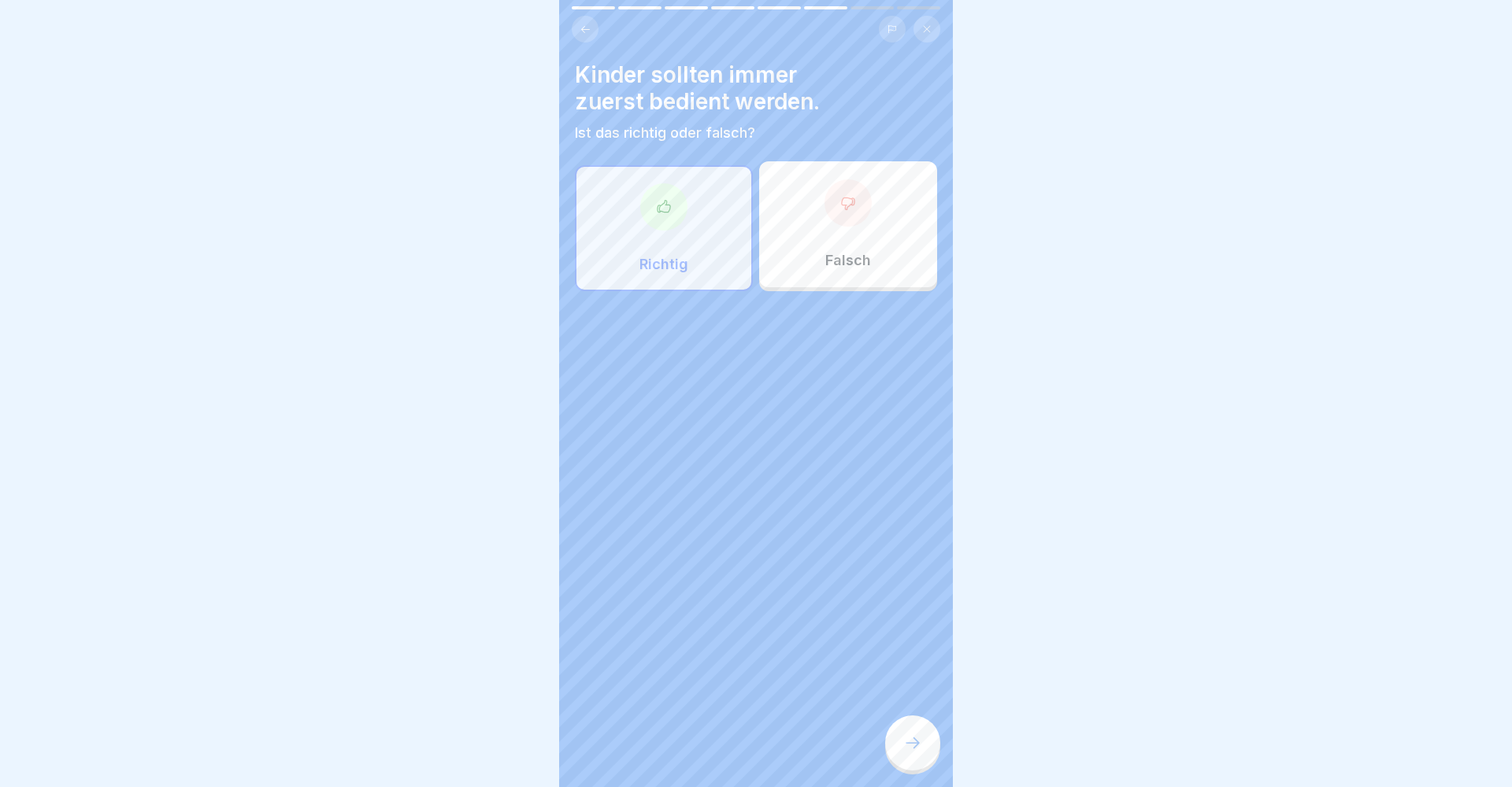
click at [584, 25] on icon at bounding box center [585, 30] width 12 height 12
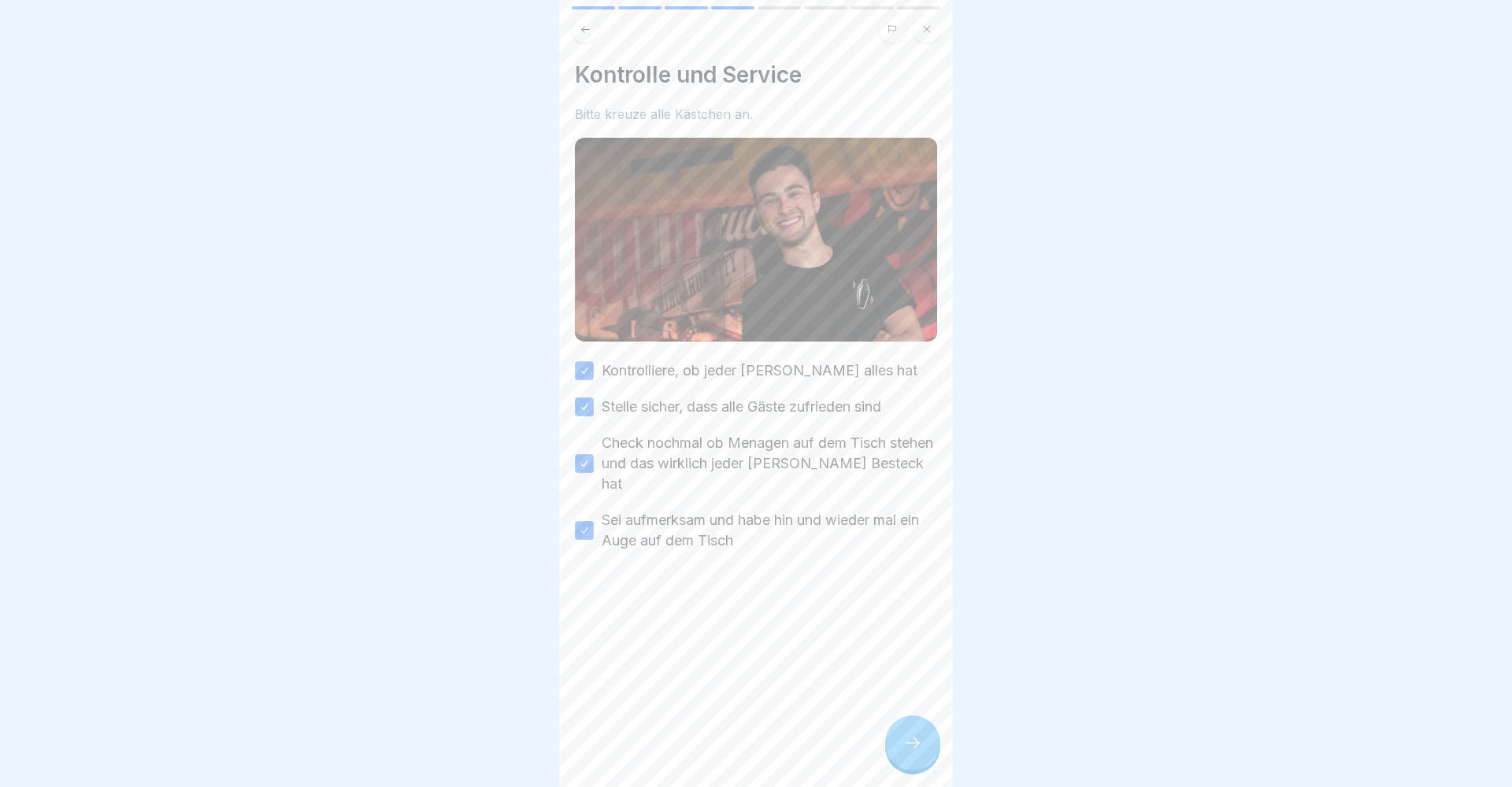
click at [584, 25] on icon at bounding box center [585, 30] width 12 height 12
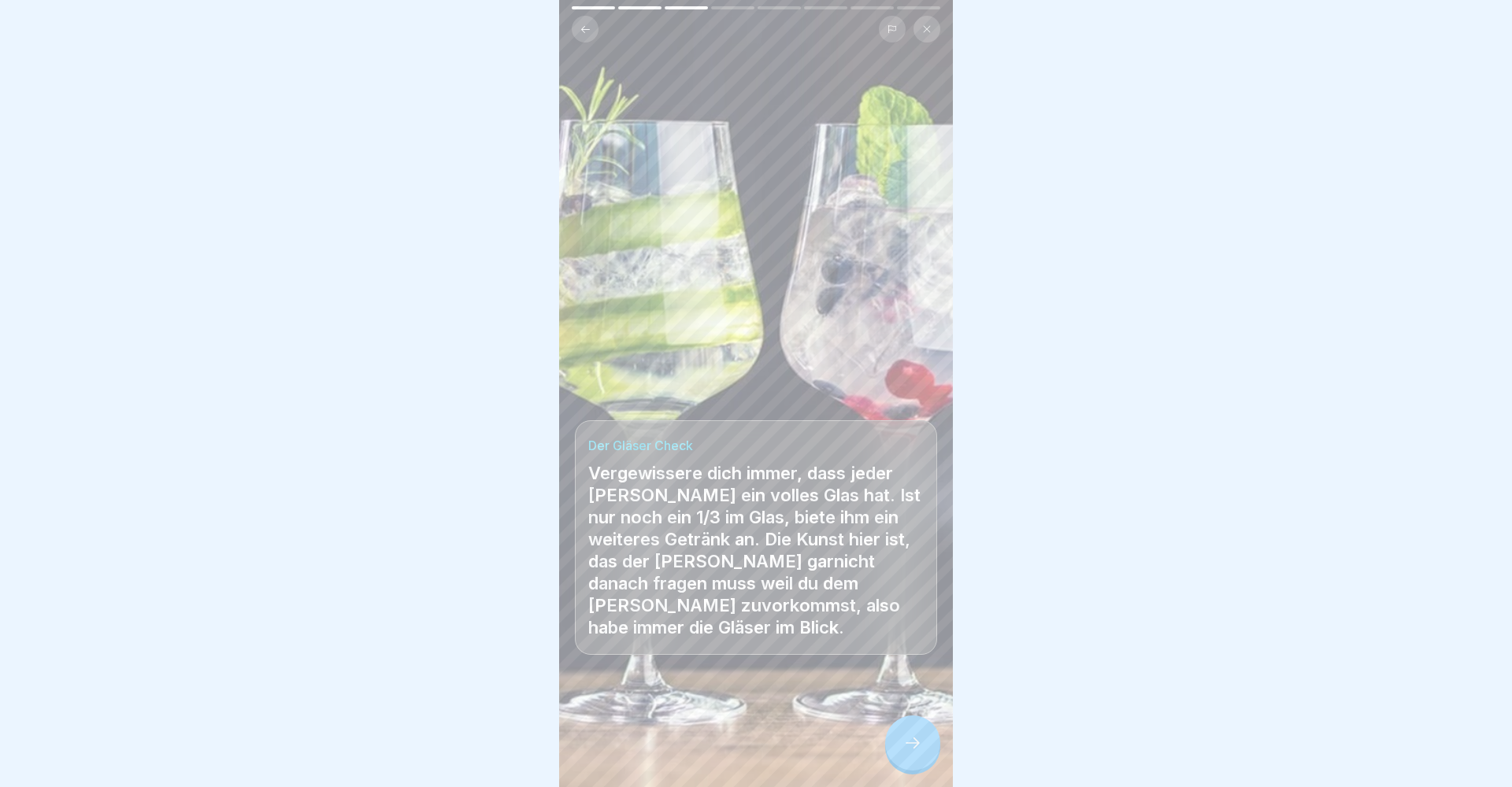
click at [584, 25] on icon at bounding box center [585, 30] width 12 height 12
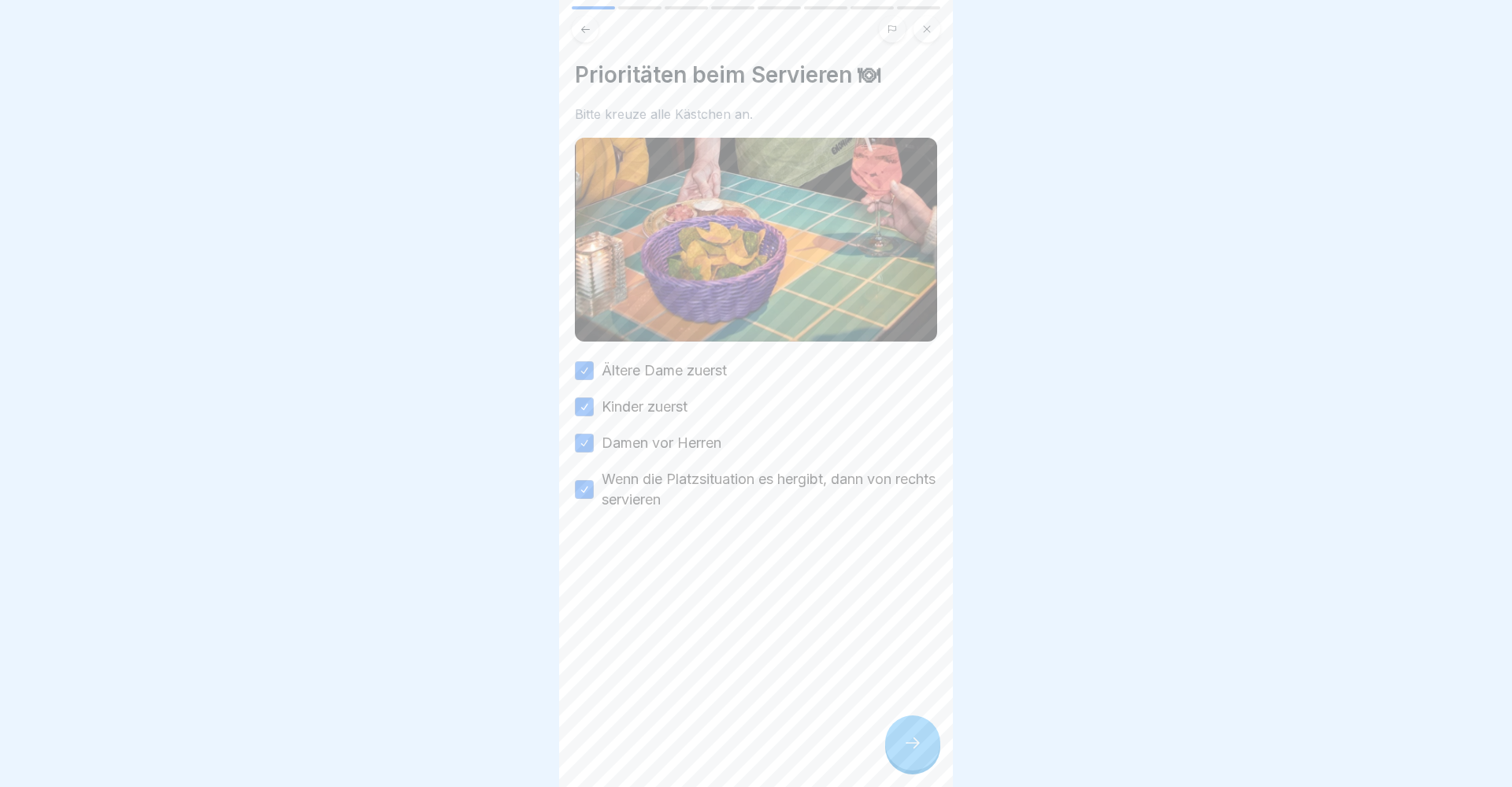
click at [584, 25] on icon at bounding box center [585, 30] width 12 height 12
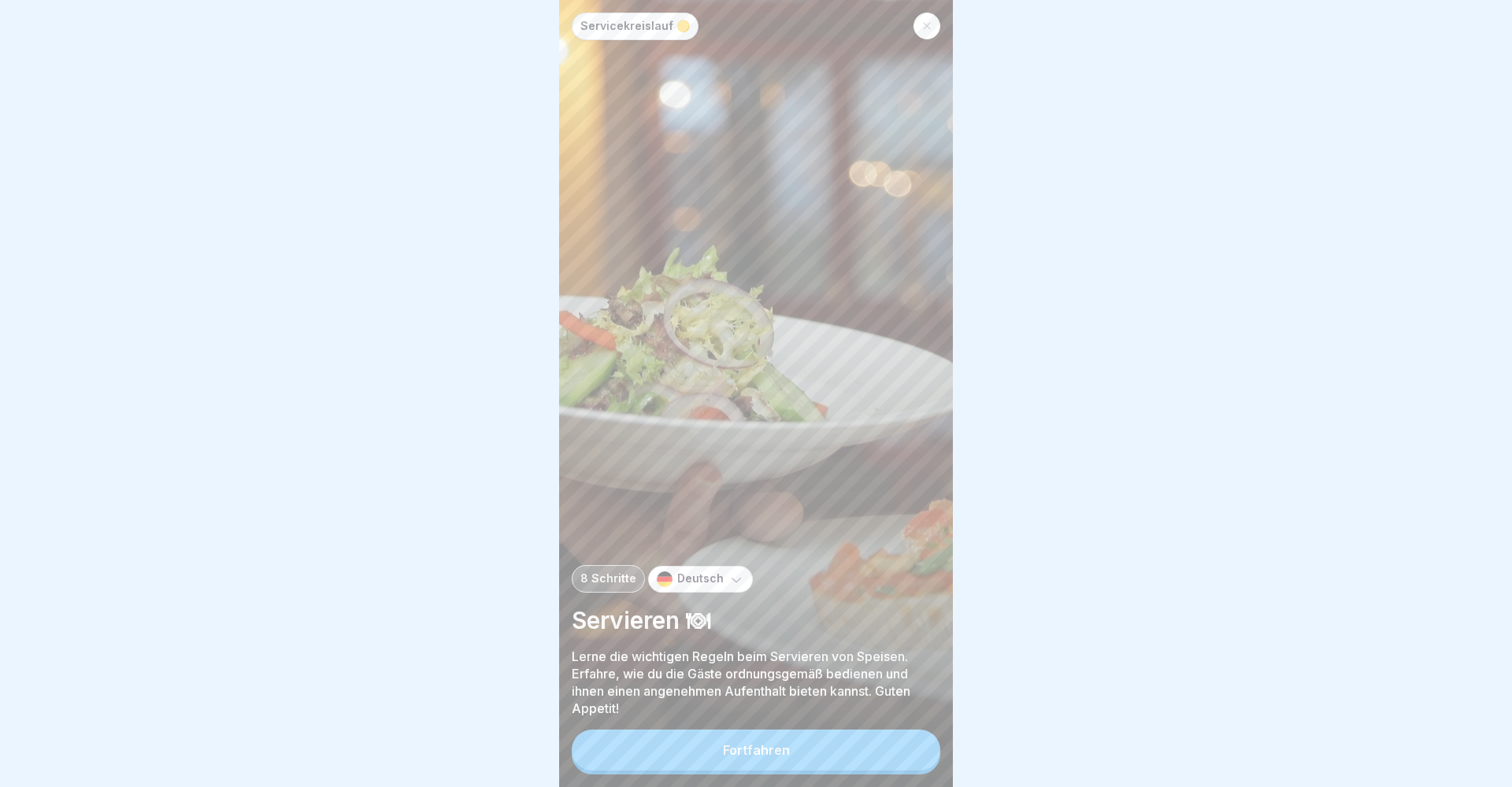
click at [584, 25] on div "Servicekreislauf 🟡" at bounding box center [756, 26] width 369 height 28
click at [584, 25] on p "Servicekreislauf 🟡" at bounding box center [634, 26] width 109 height 13
click at [916, 16] on link at bounding box center [927, 25] width 27 height 27
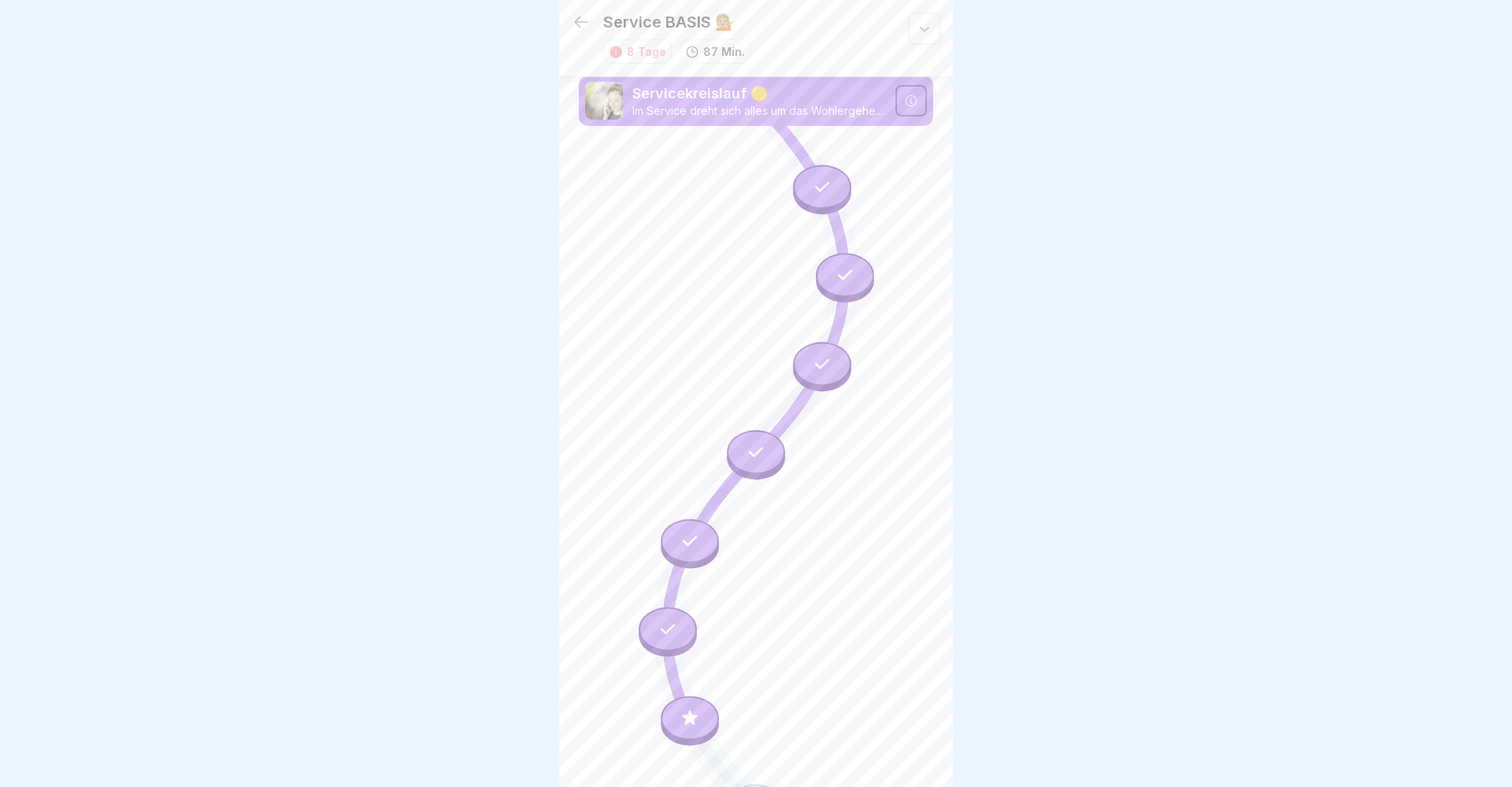
click at [808, 201] on div at bounding box center [822, 186] width 58 height 44
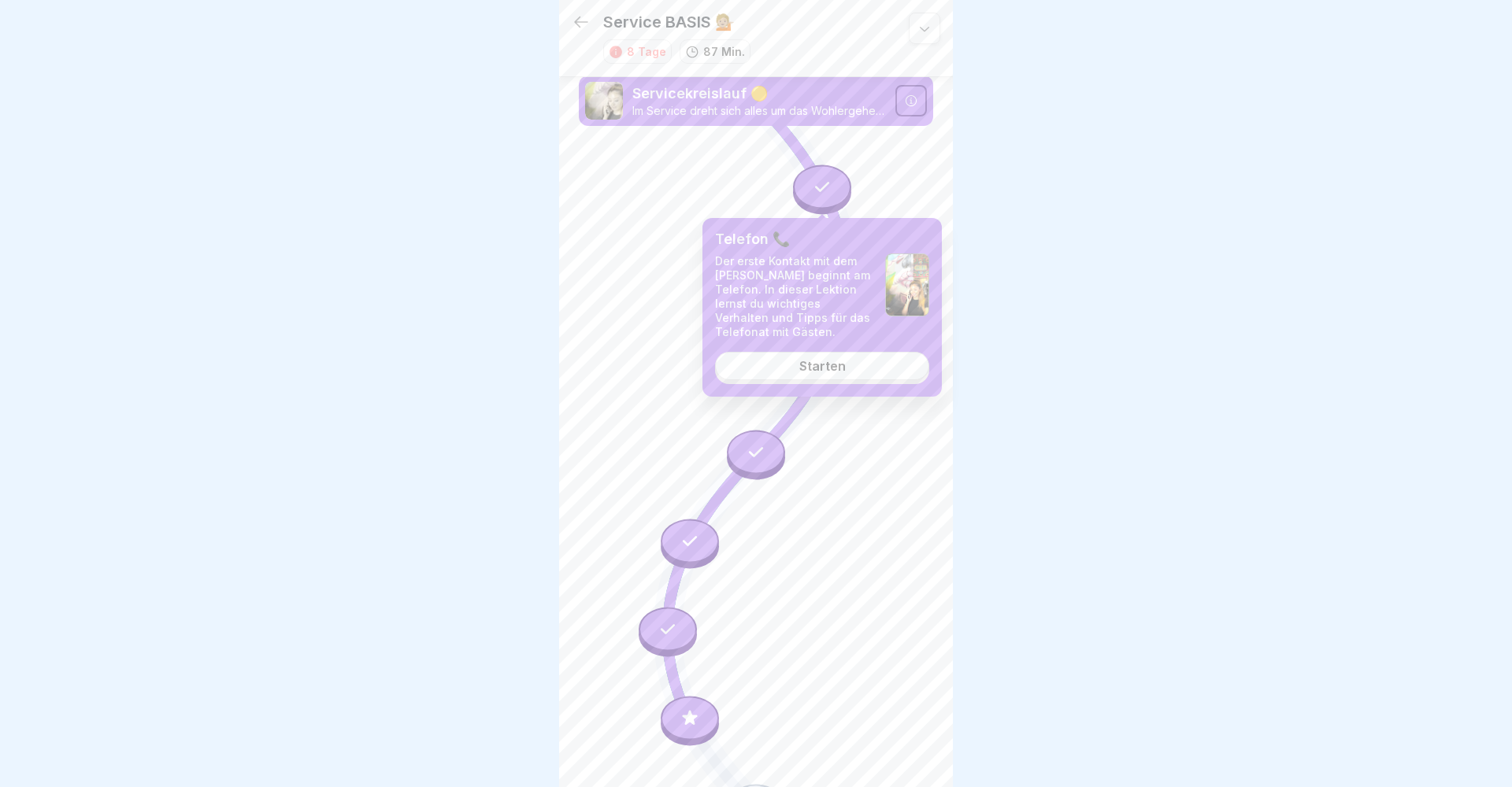
click at [798, 365] on link "Starten" at bounding box center [822, 366] width 214 height 29
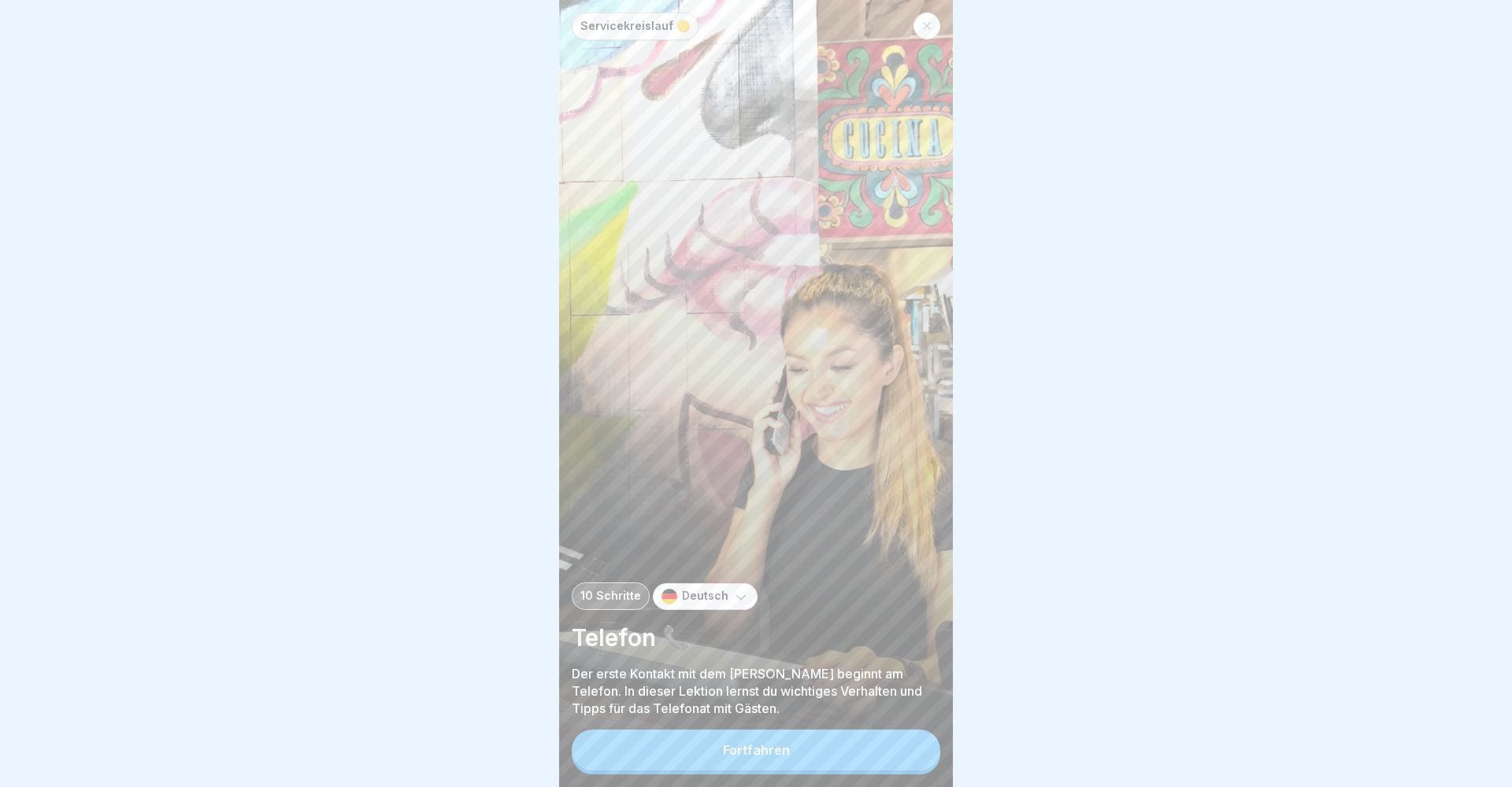
click at [647, 724] on div "Servicekreislauf 🟡 10 Schritte Deutsch Telefon 📞 Der erste Kontakt mit dem Gast…" at bounding box center [756, 394] width 394 height 787
click at [647, 740] on button "Fortfahren" at bounding box center [756, 750] width 369 height 41
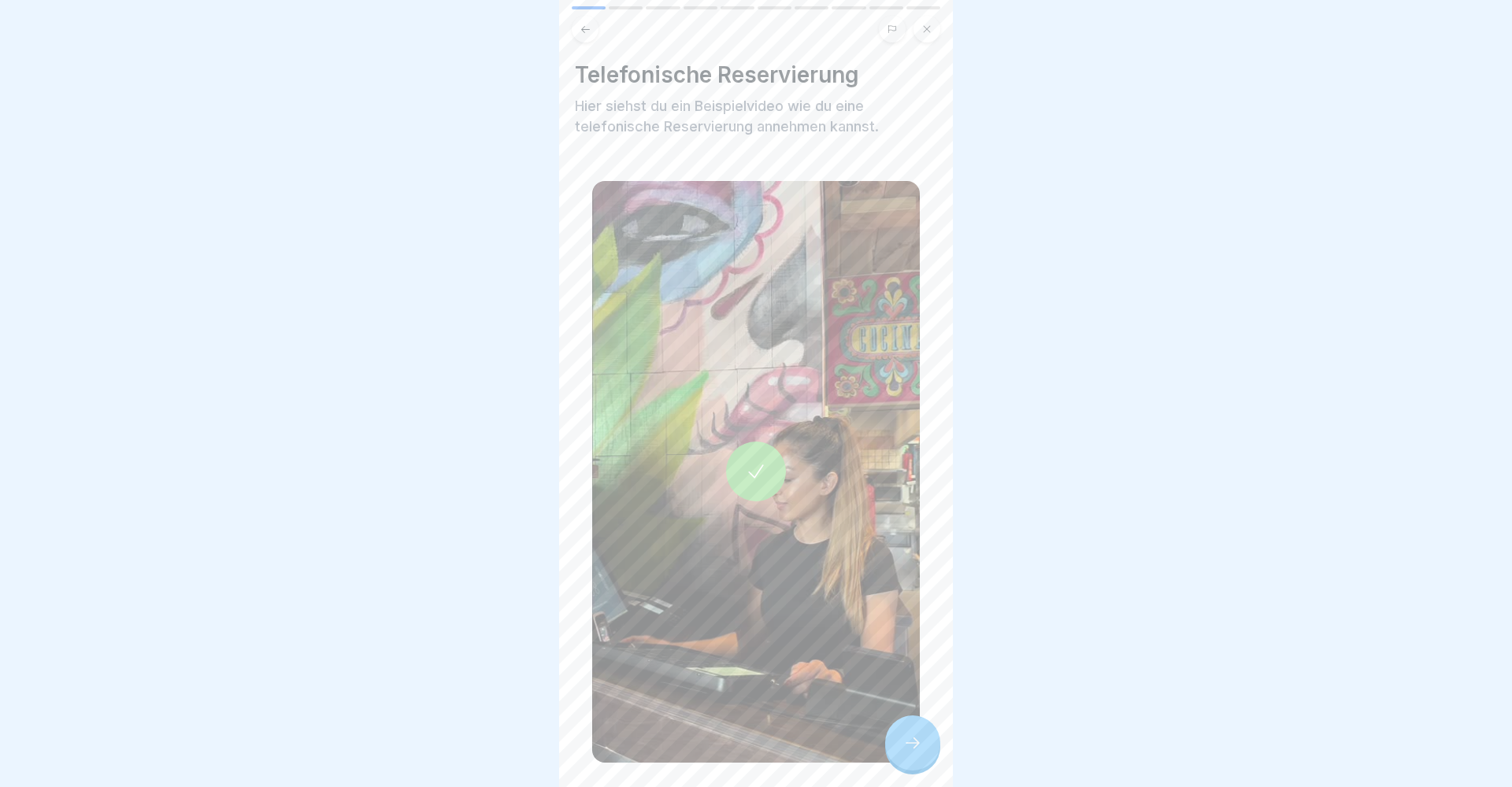
click at [909, 748] on icon at bounding box center [912, 743] width 19 height 19
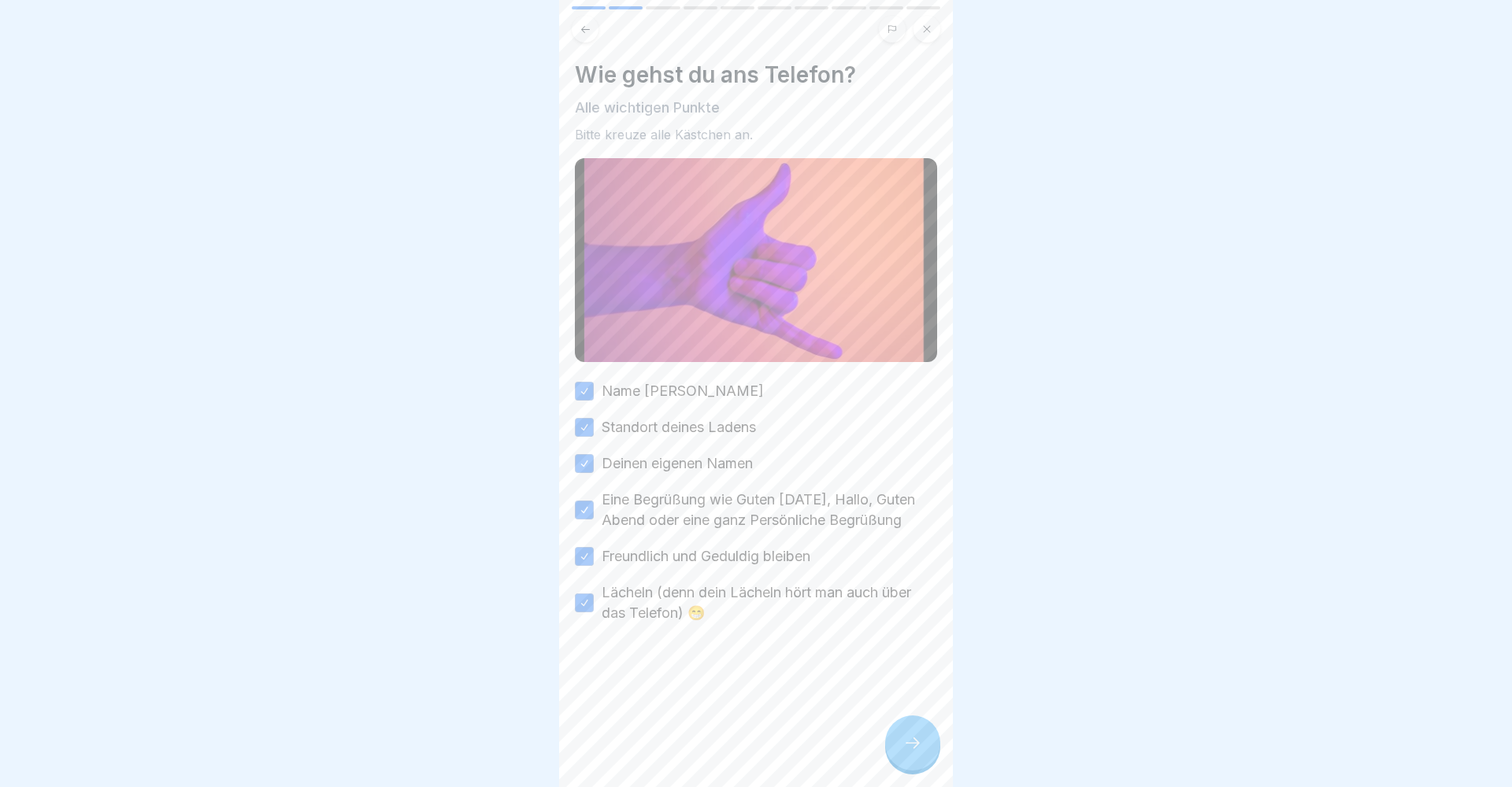
click at [583, 101] on div "Wie gehst du ans Telefon? Alle wichtigen Punkte Bitte kreuze alle Kästchen an." at bounding box center [756, 102] width 362 height 81
click at [917, 729] on div at bounding box center [912, 743] width 55 height 55
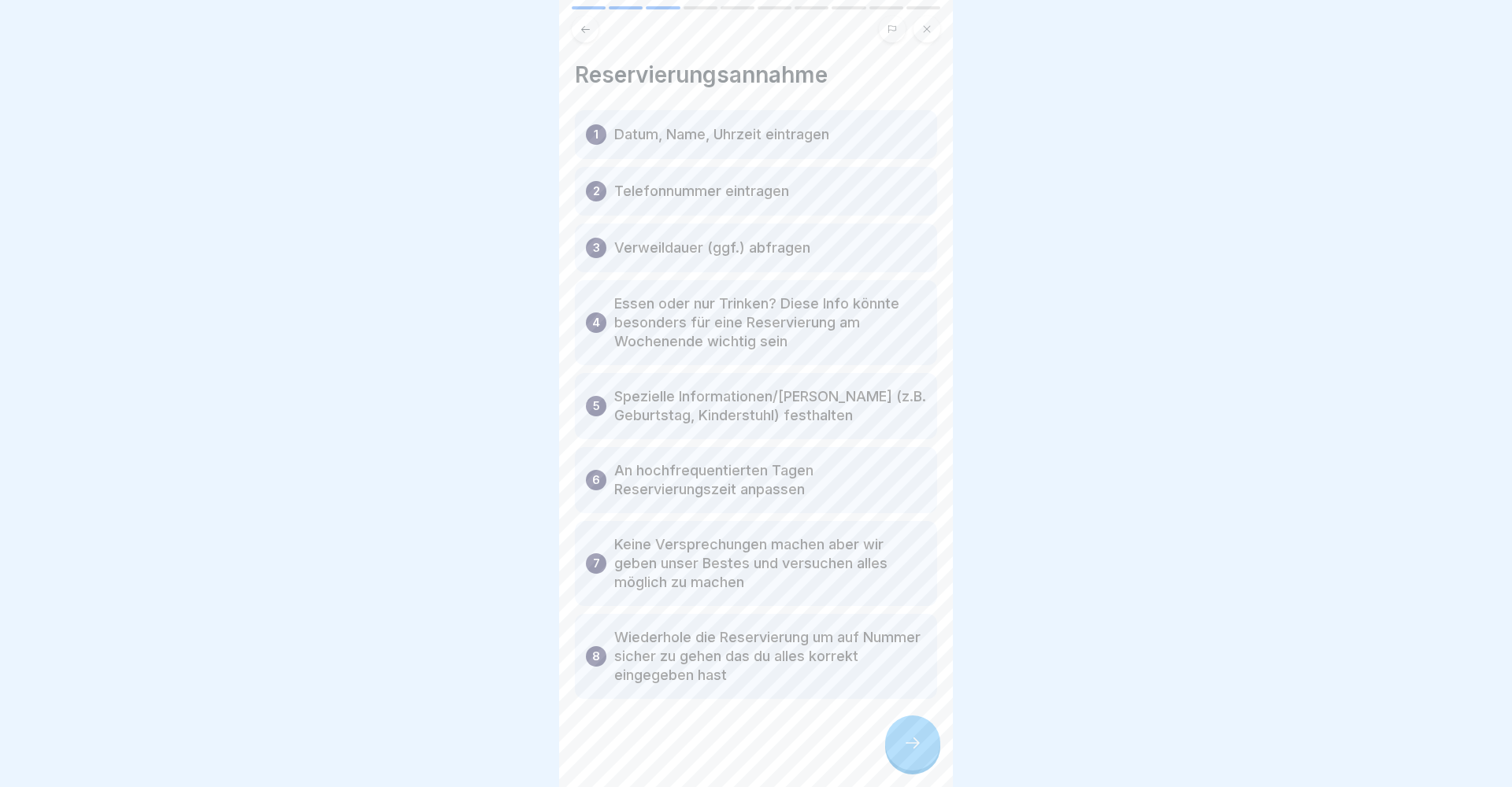
click at [901, 716] on div at bounding box center [756, 746] width 362 height 94
click at [906, 734] on div at bounding box center [912, 743] width 55 height 55
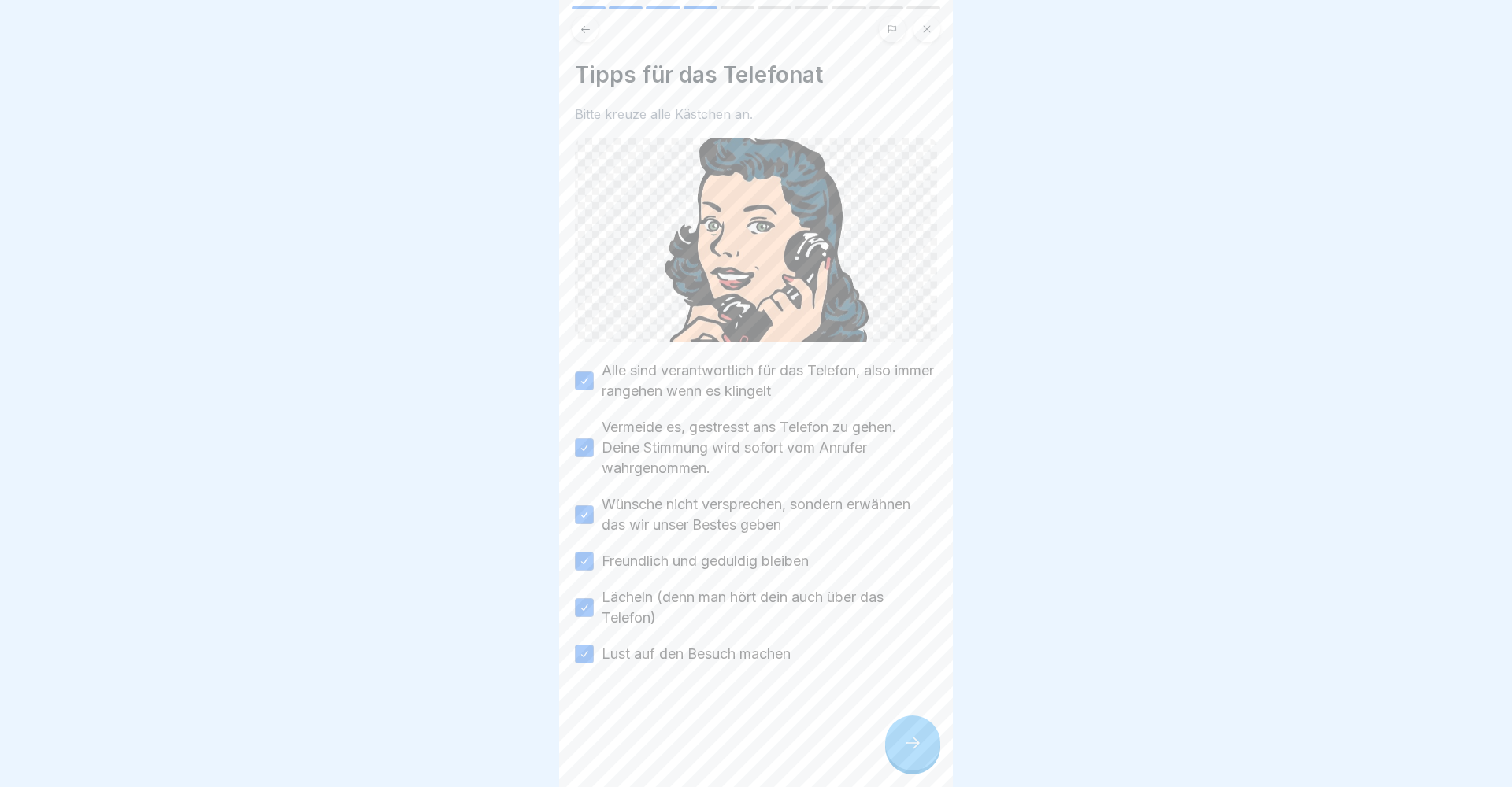
click at [910, 729] on div at bounding box center [912, 743] width 55 height 55
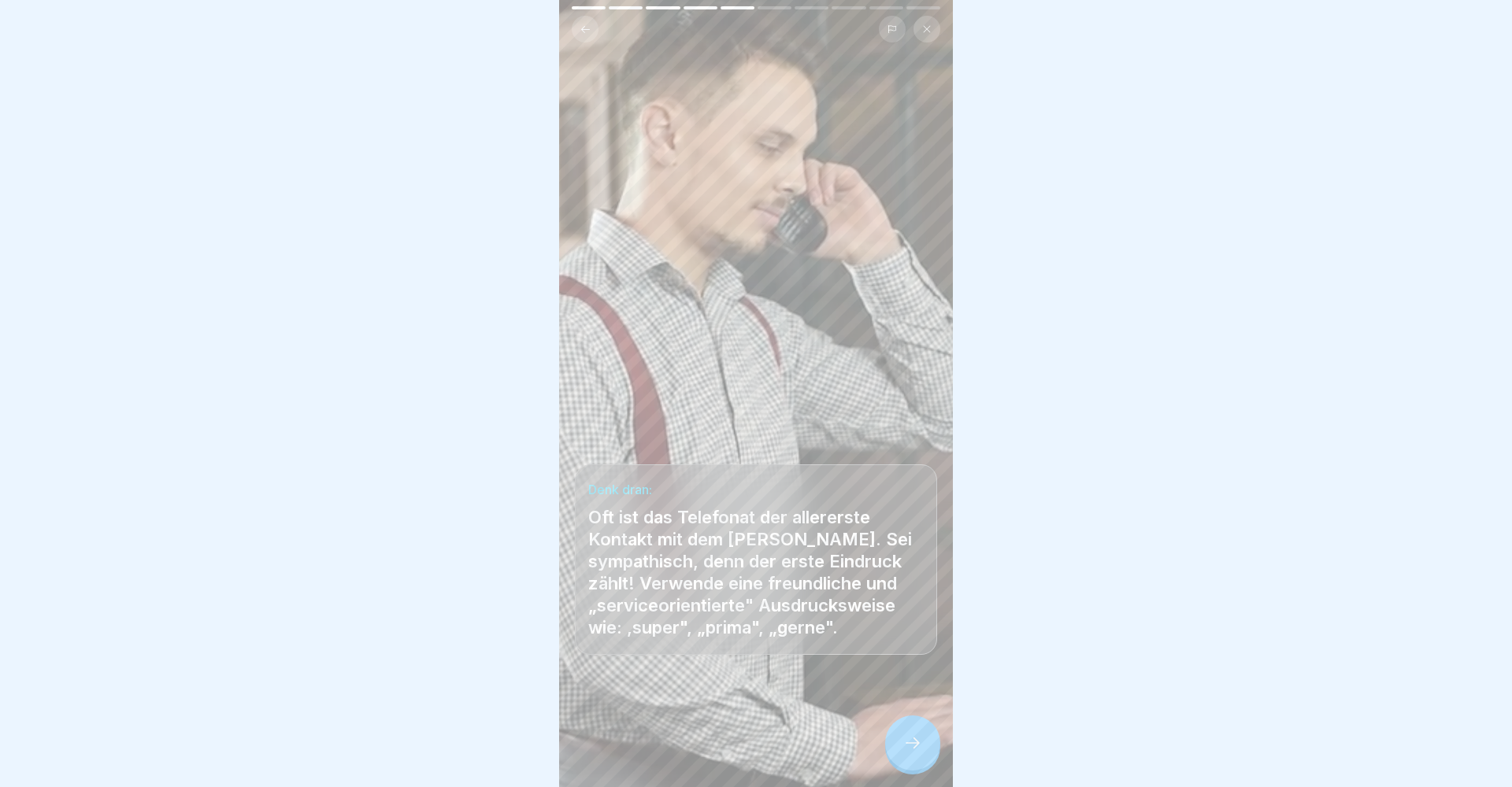
click at [904, 729] on div at bounding box center [912, 743] width 55 height 55
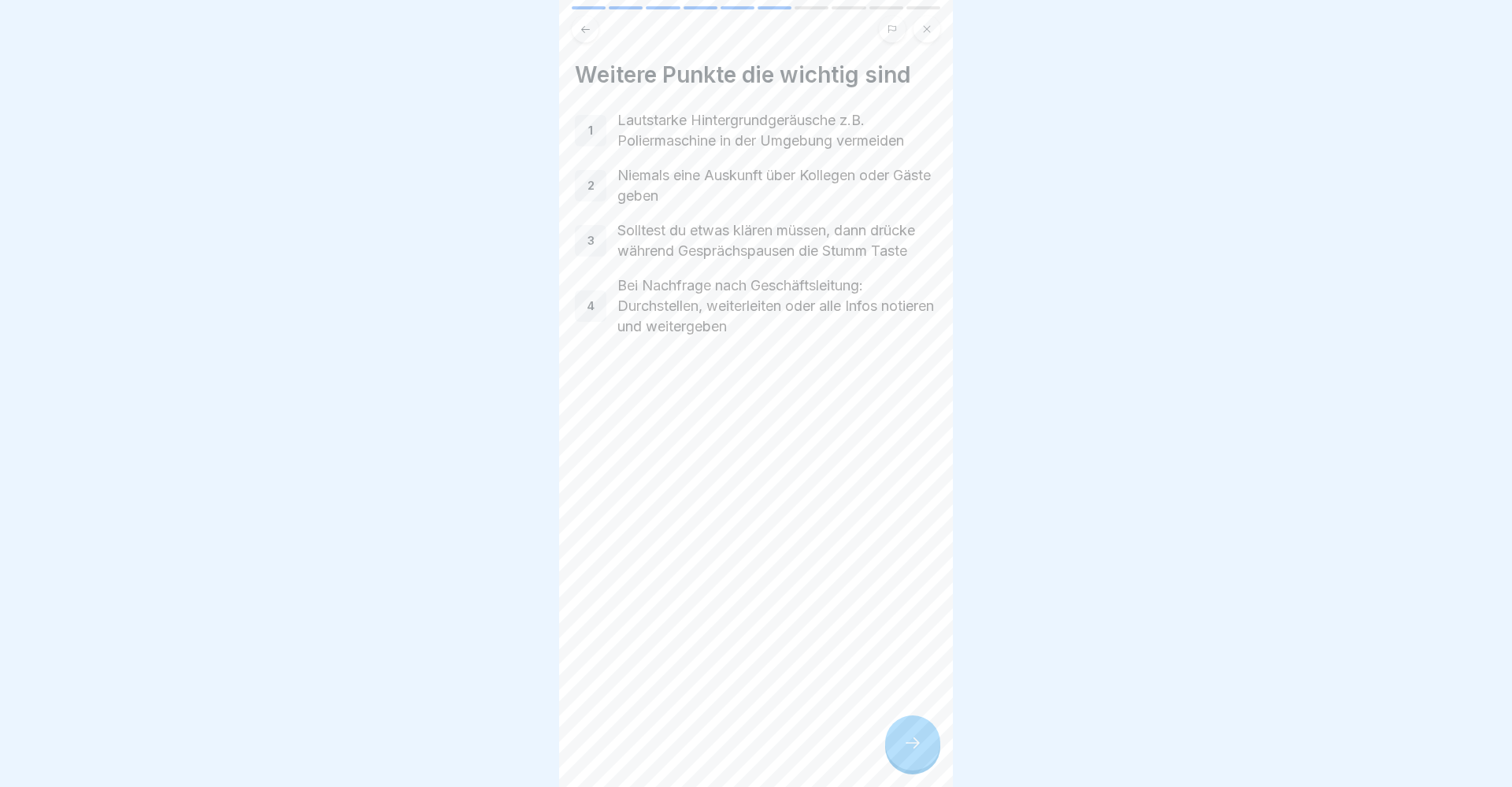
click at [904, 769] on div at bounding box center [912, 743] width 55 height 55
